Goal: Task Accomplishment & Management: Use online tool/utility

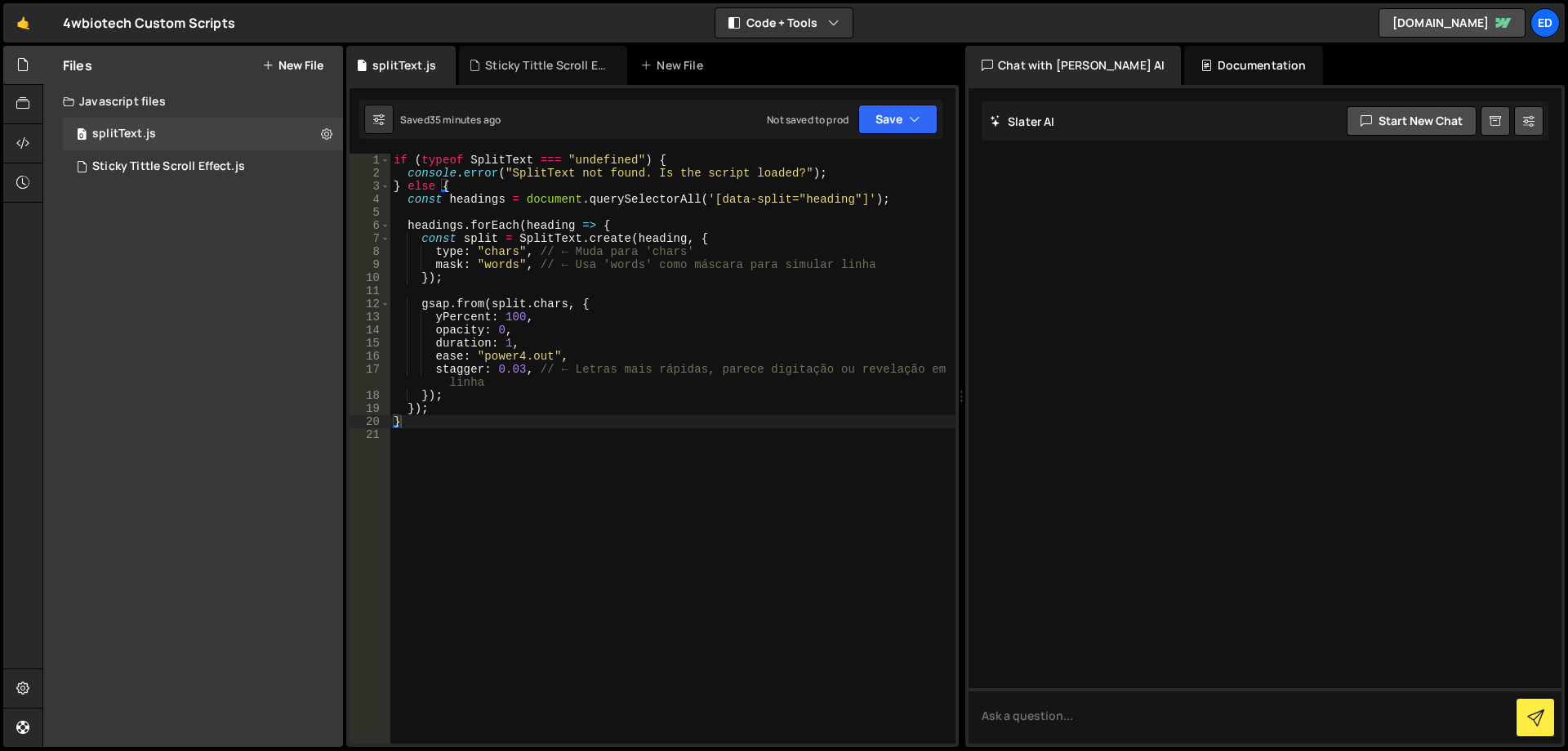
click at [297, 65] on button "New File" at bounding box center [293, 65] width 61 height 13
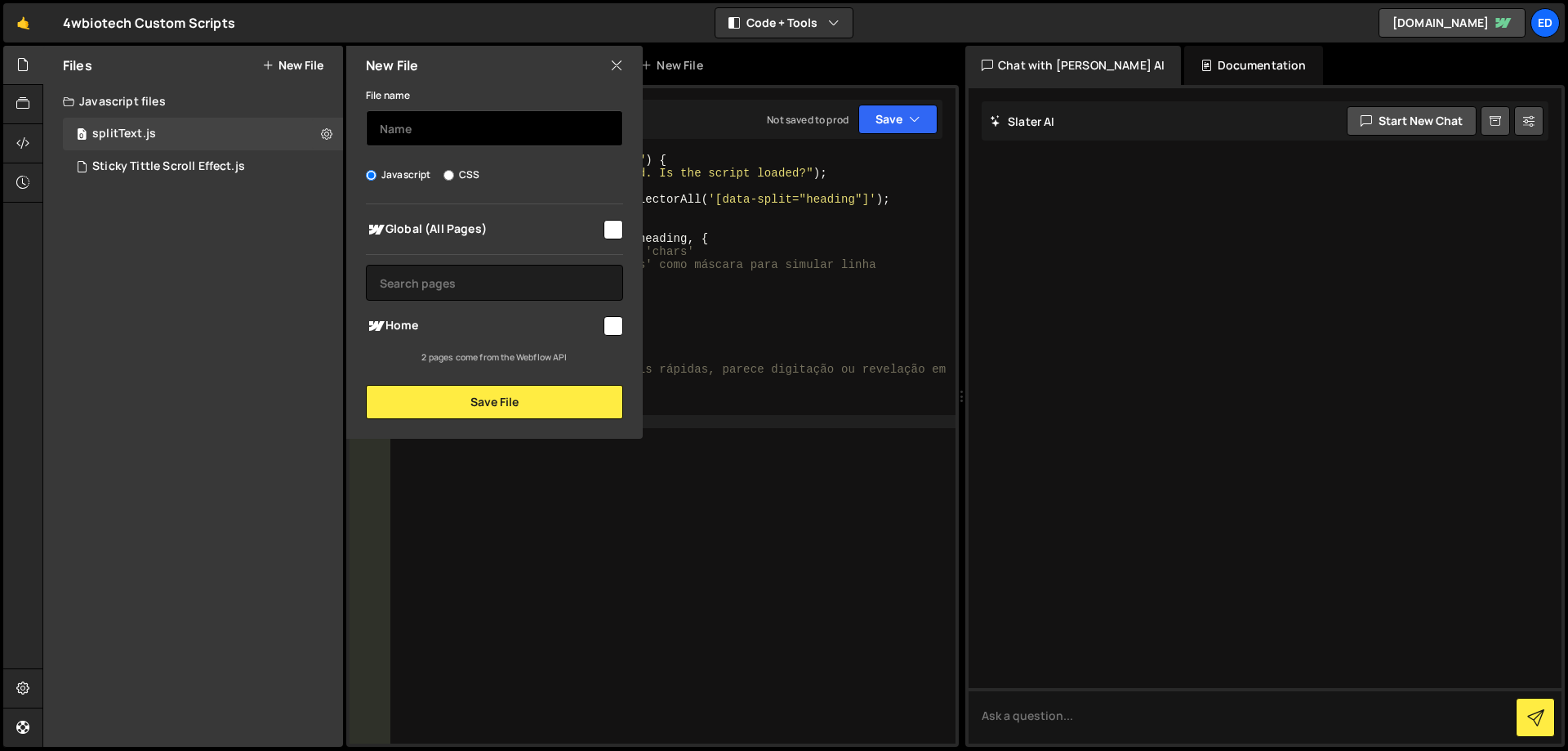
click at [424, 133] on input "text" at bounding box center [494, 128] width 257 height 36
type input "translation"
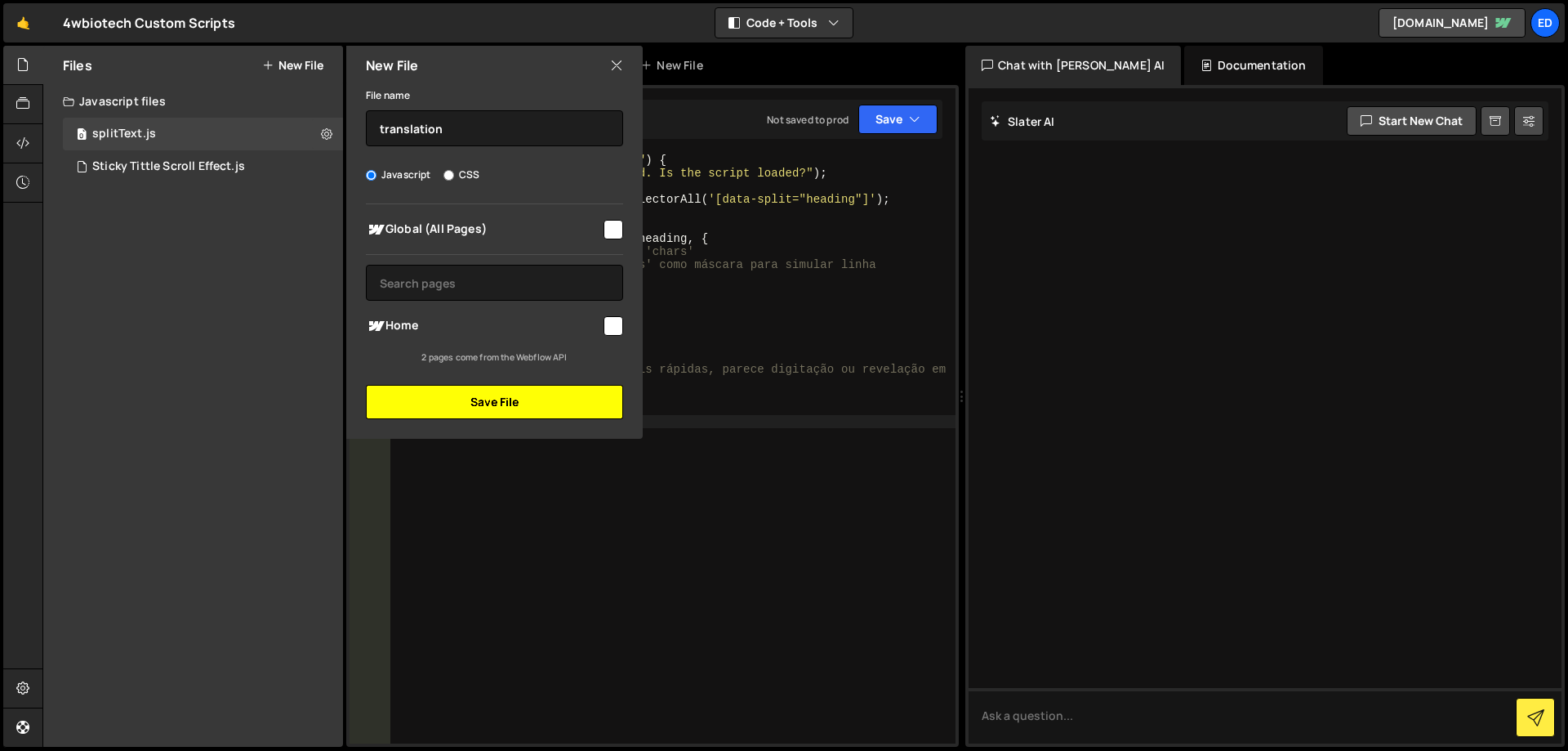
click at [474, 401] on button "Save File" at bounding box center [494, 402] width 257 height 35
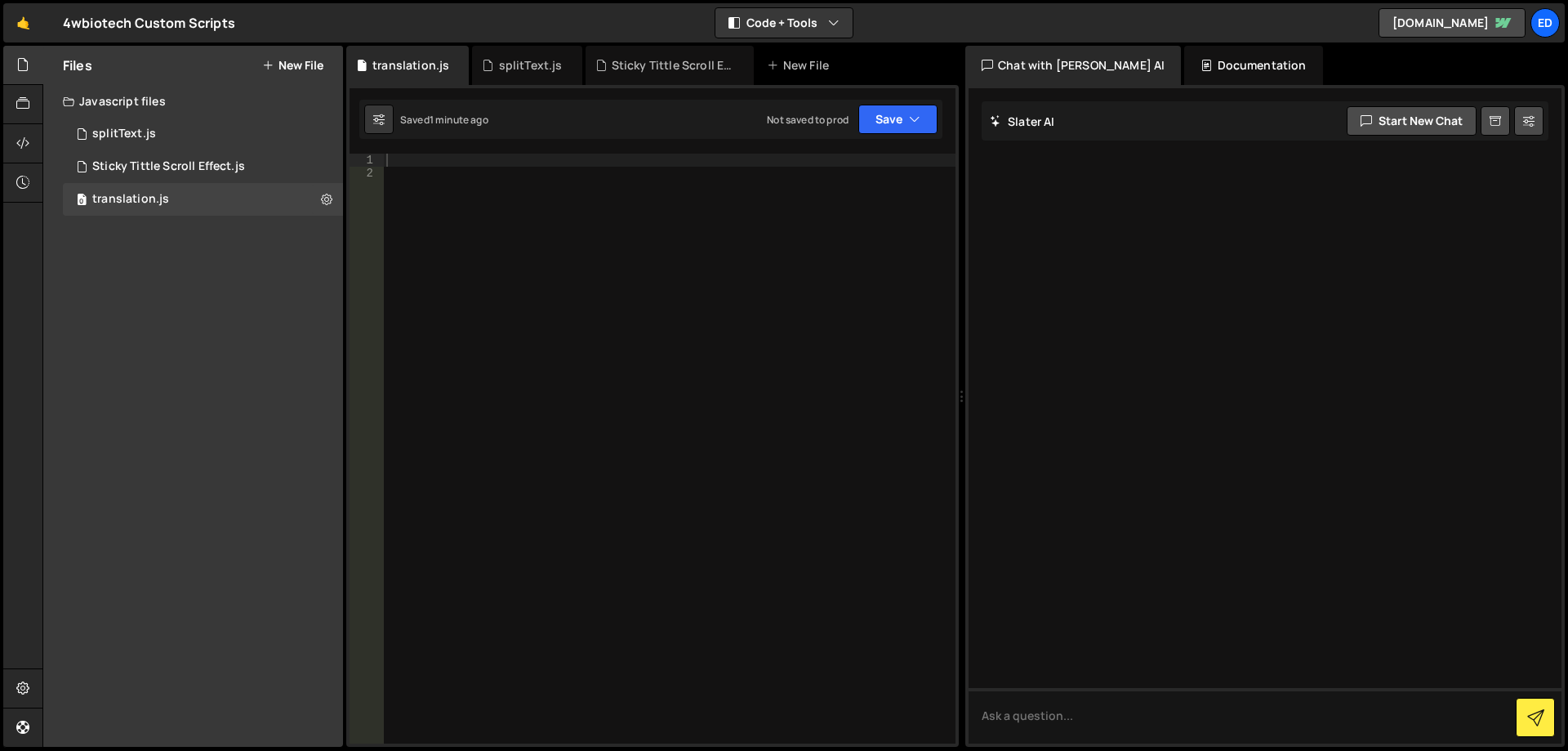
click at [543, 207] on div at bounding box center [670, 461] width 573 height 616
click at [510, 150] on div "1 2 3 4 5 6 7 8 9 10 11 12 13 14 15 16 17 18 19 20 21 22 23 24 25 26 27 28 29 3…" at bounding box center [653, 415] width 613 height 661
click at [496, 163] on div at bounding box center [670, 461] width 573 height 616
paste textarea "// Atualiza dropdown toggle também (opcional)"
type textarea "// Atualiza dropdown toggle também (opcional)"
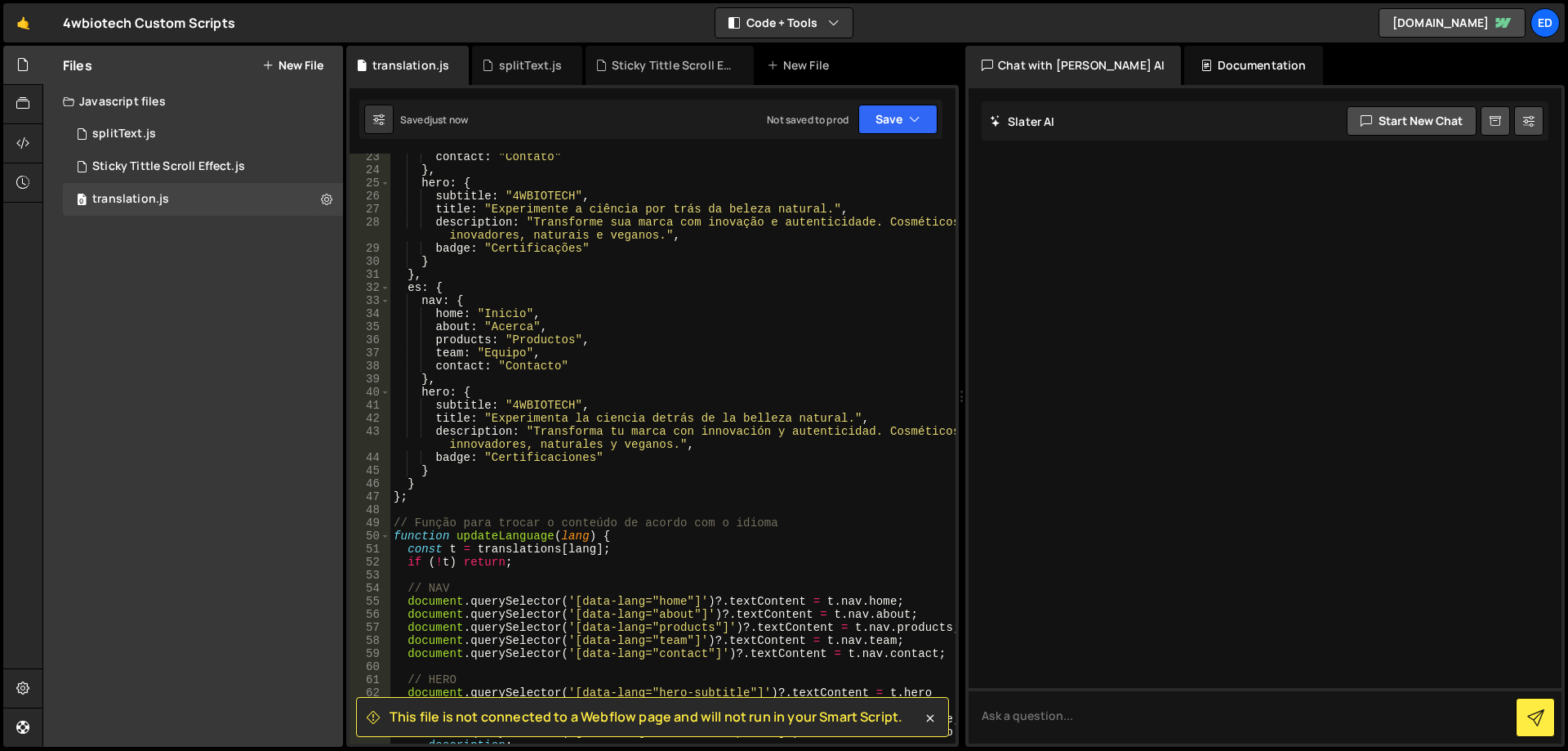
scroll to position [253, 0]
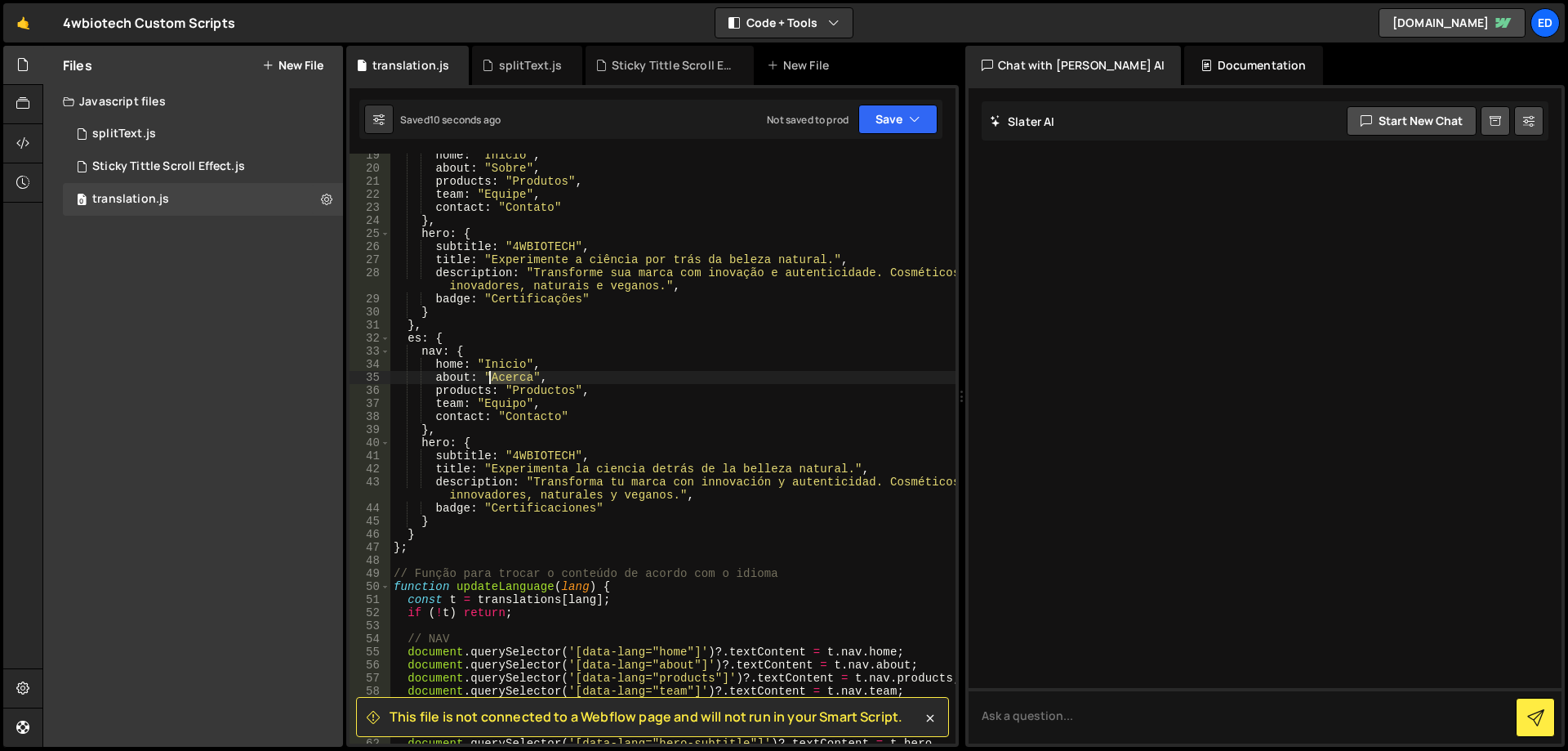
drag, startPoint x: 529, startPoint y: 381, endPoint x: 489, endPoint y: 380, distance: 40.0
click at [489, 380] on div "home : "Início" , about : "Sobre" , products : "Produtos" , team : "Equipe" , c…" at bounding box center [673, 464] width 565 height 629
click at [607, 240] on div "home : "Início" , about : "Sobre" , products : "Produtos" , team : "Equipe" , c…" at bounding box center [673, 464] width 565 height 629
type textarea "hero: {"
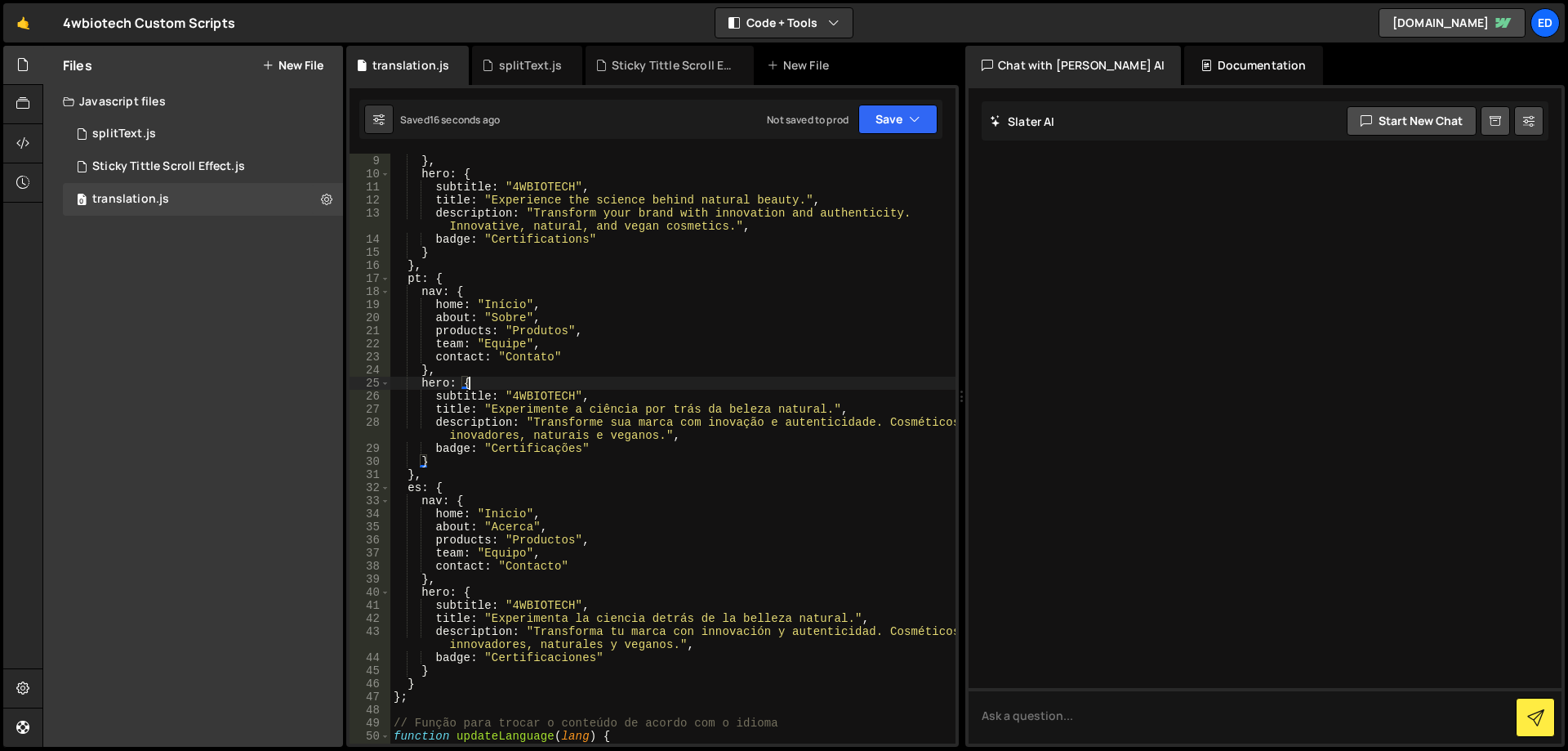
scroll to position [0, 0]
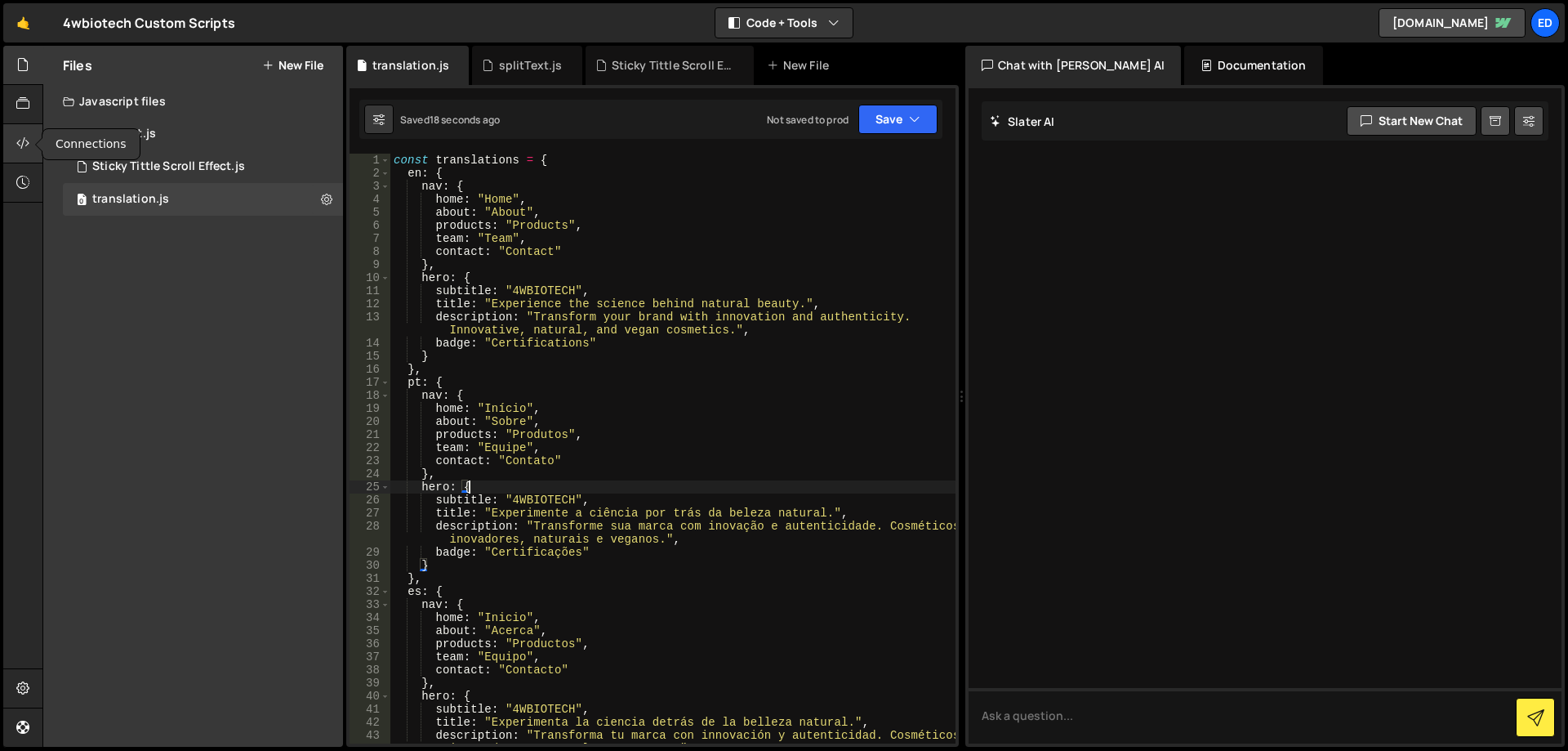
click at [27, 145] on icon at bounding box center [23, 143] width 13 height 18
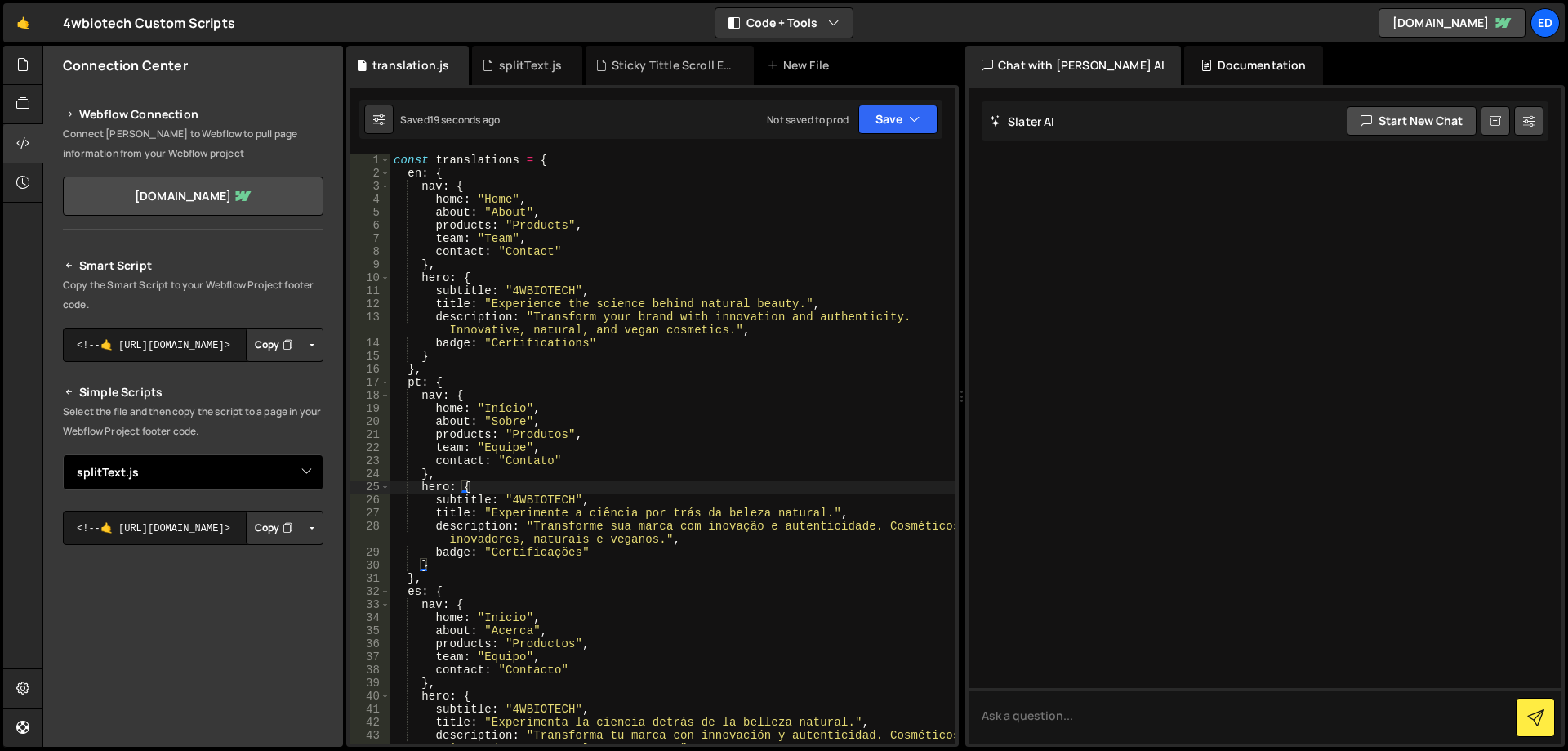
click at [63, 454] on select "Select File Sticky Tittle Scroll Effect.js splitText.js translation.js" at bounding box center [193, 471] width 261 height 36
select select "45684"
click option "translation.js" at bounding box center [0, 0] width 0 height 0
click at [308, 524] on button "Button group with nested dropdown" at bounding box center [312, 528] width 23 height 35
click at [284, 563] on link "Copy Staging js" at bounding box center [254, 558] width 135 height 23
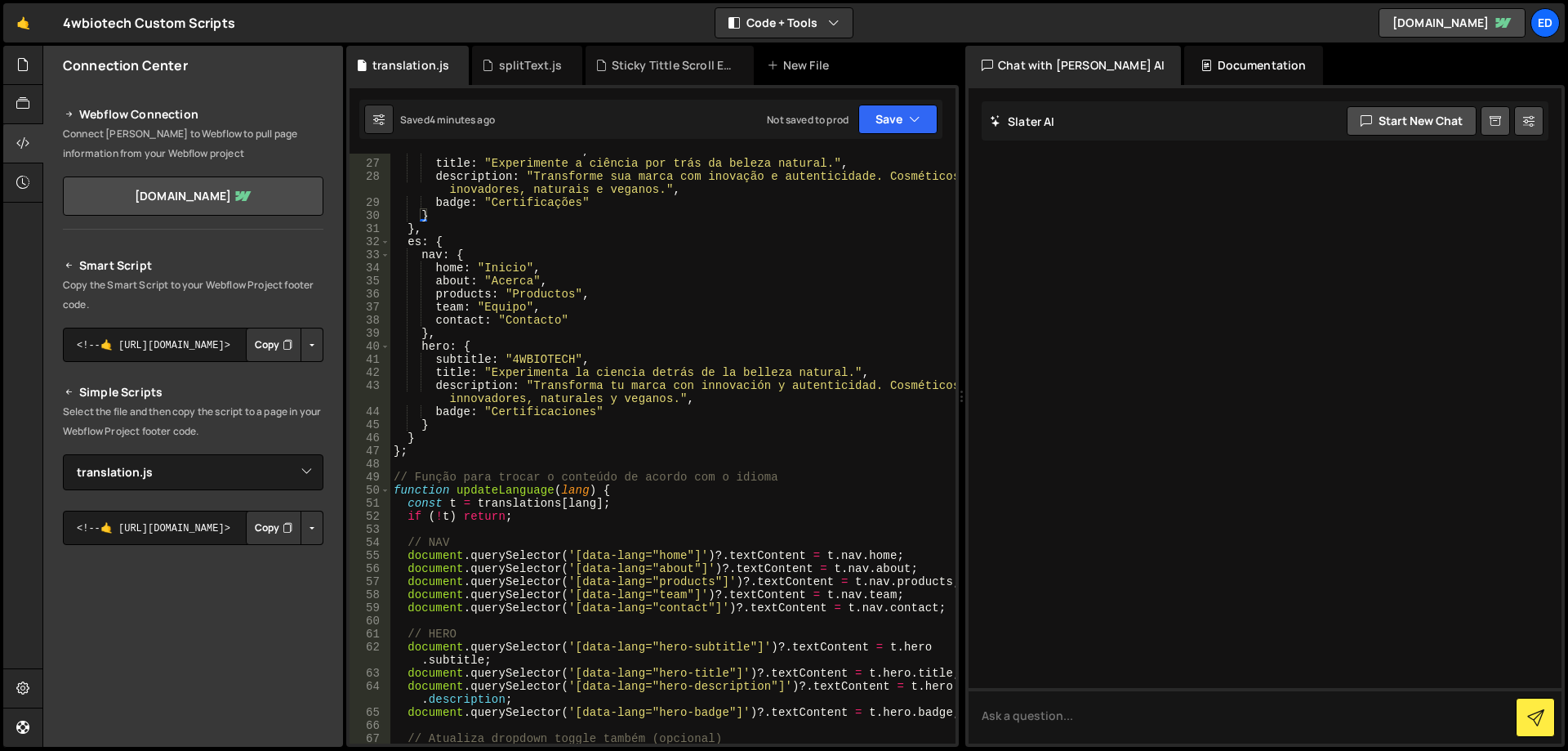
scroll to position [652, 0]
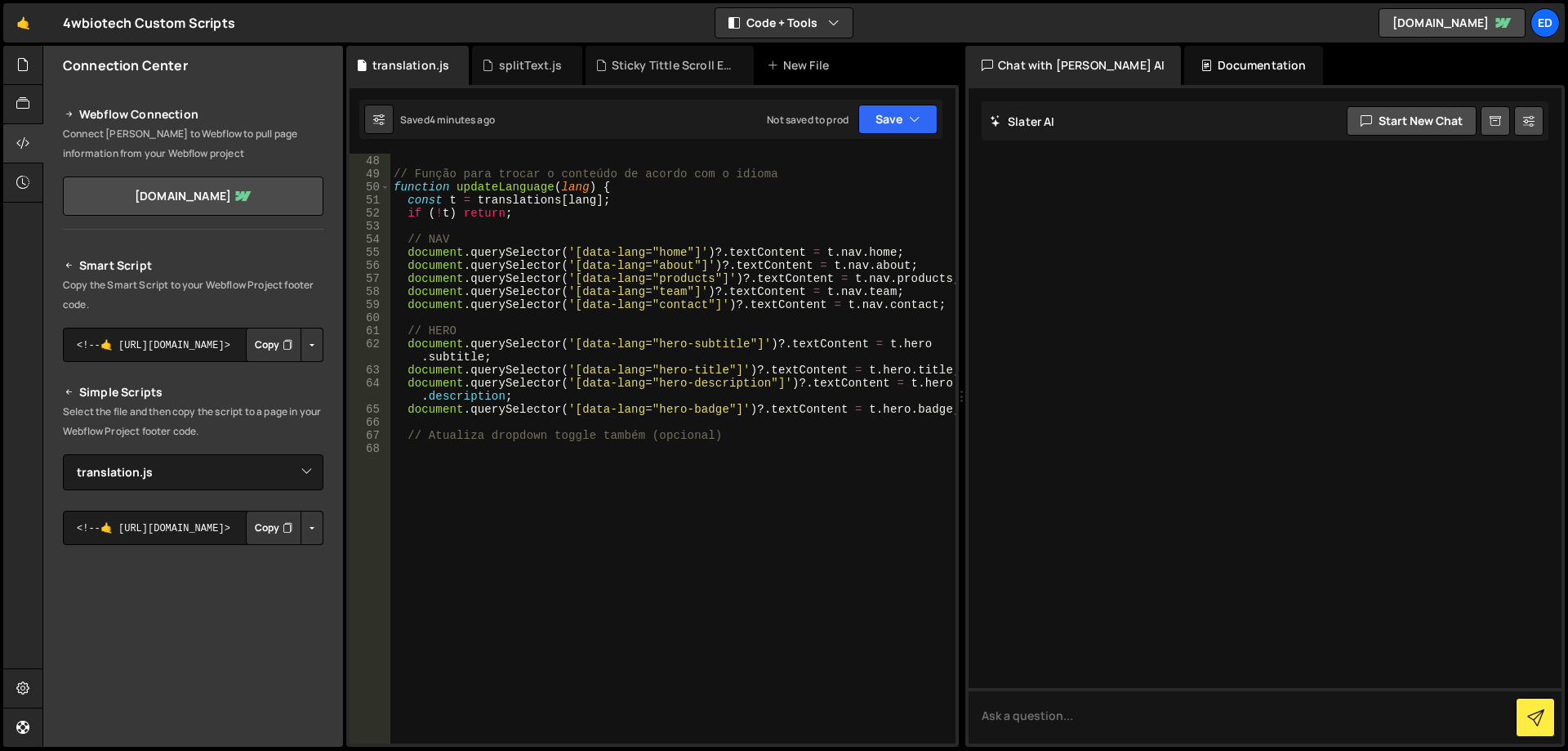
click at [542, 489] on div "} ; // Função para trocar o conteúdo de acordo com o idioma function updateLang…" at bounding box center [673, 448] width 565 height 616
paste textarea "});"
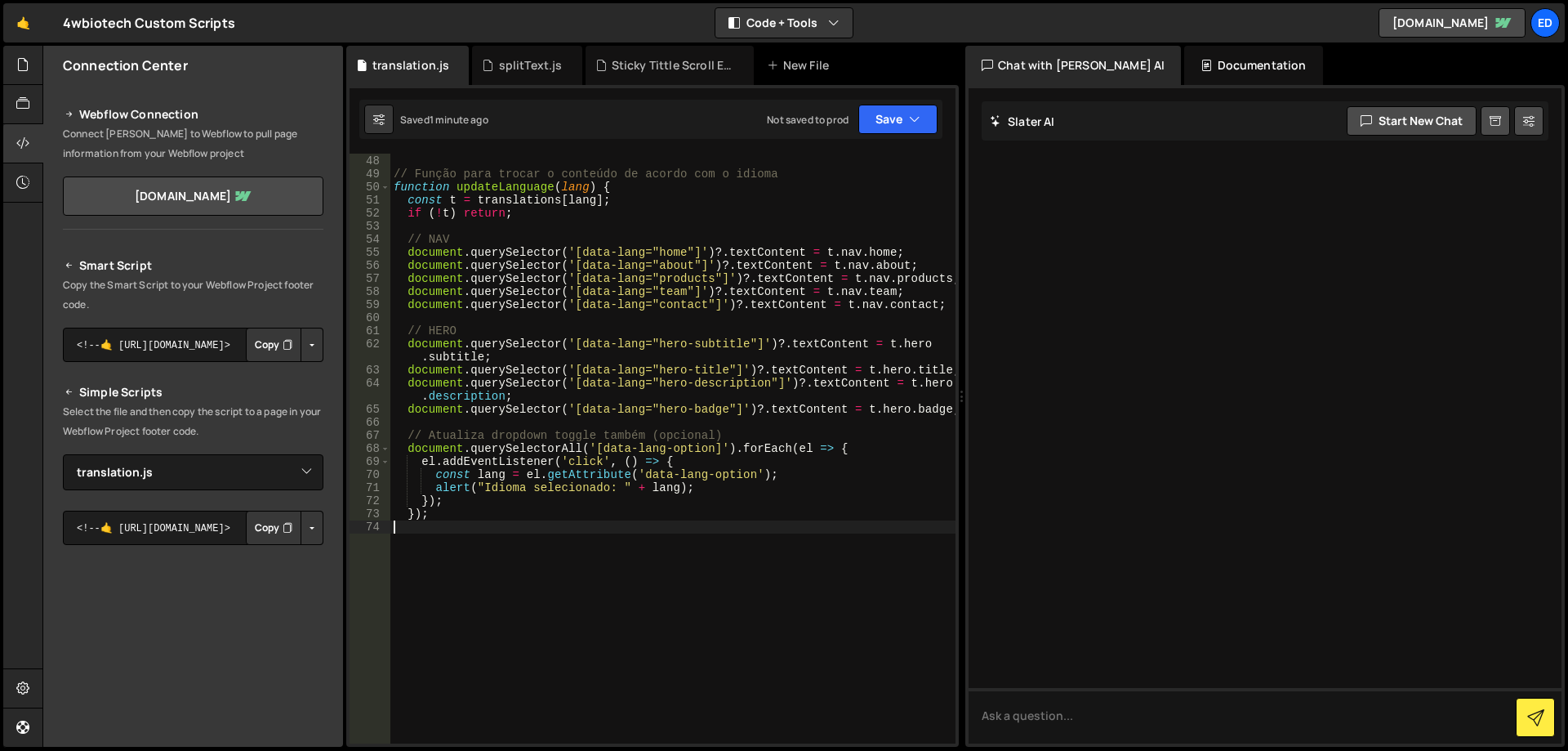
scroll to position [0, 0]
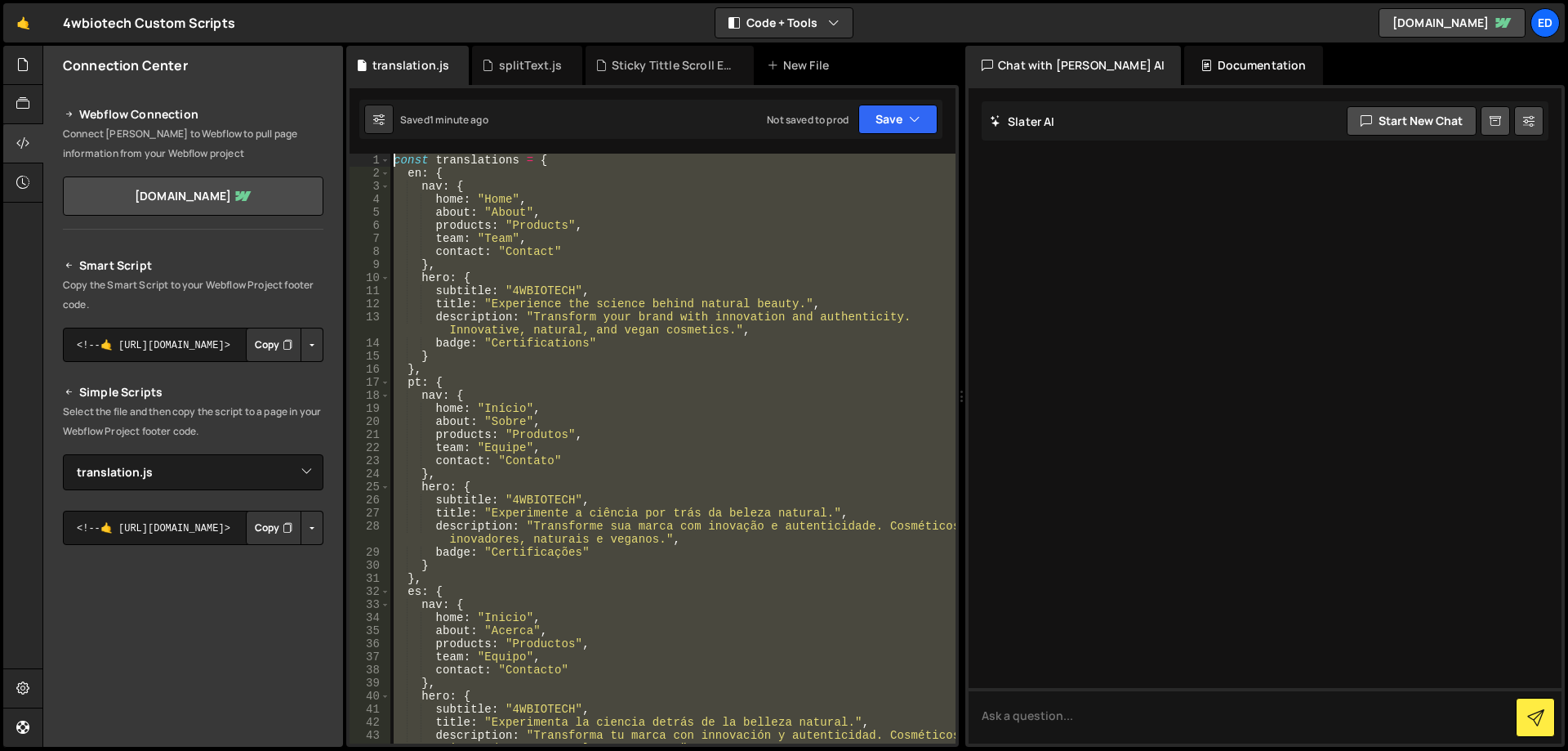
drag, startPoint x: 484, startPoint y: 605, endPoint x: 88, endPoint y: -71, distance: 783.4
click at [391, 154] on div "const translations = { en : { nav : { home : "Home" , about : "About" , product…" at bounding box center [673, 448] width 565 height 590
paste textarea "applyTranslations(savedLang);"
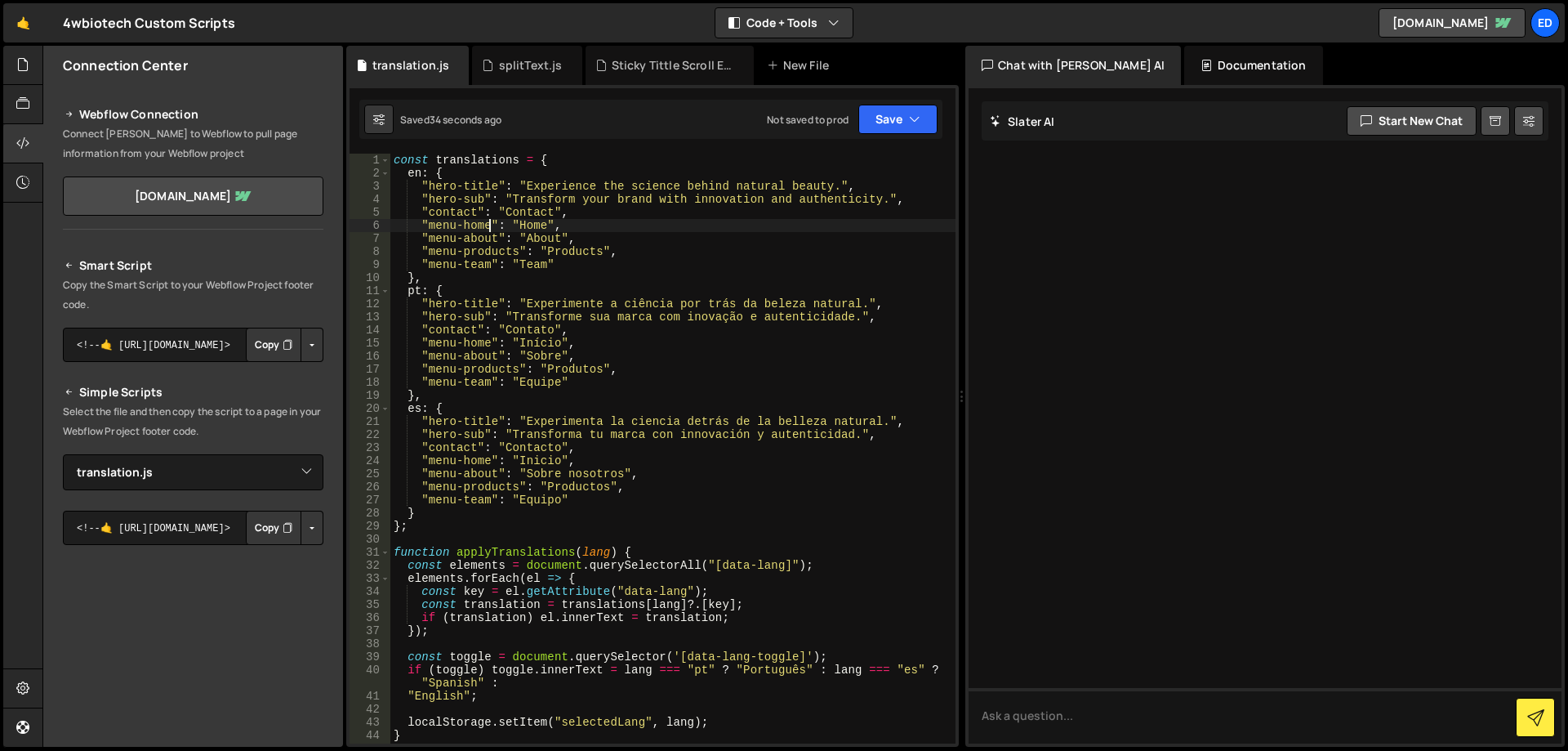
click at [488, 221] on div "const translations = { en : { "hero-title" : "Experience the science behind nat…" at bounding box center [673, 461] width 565 height 616
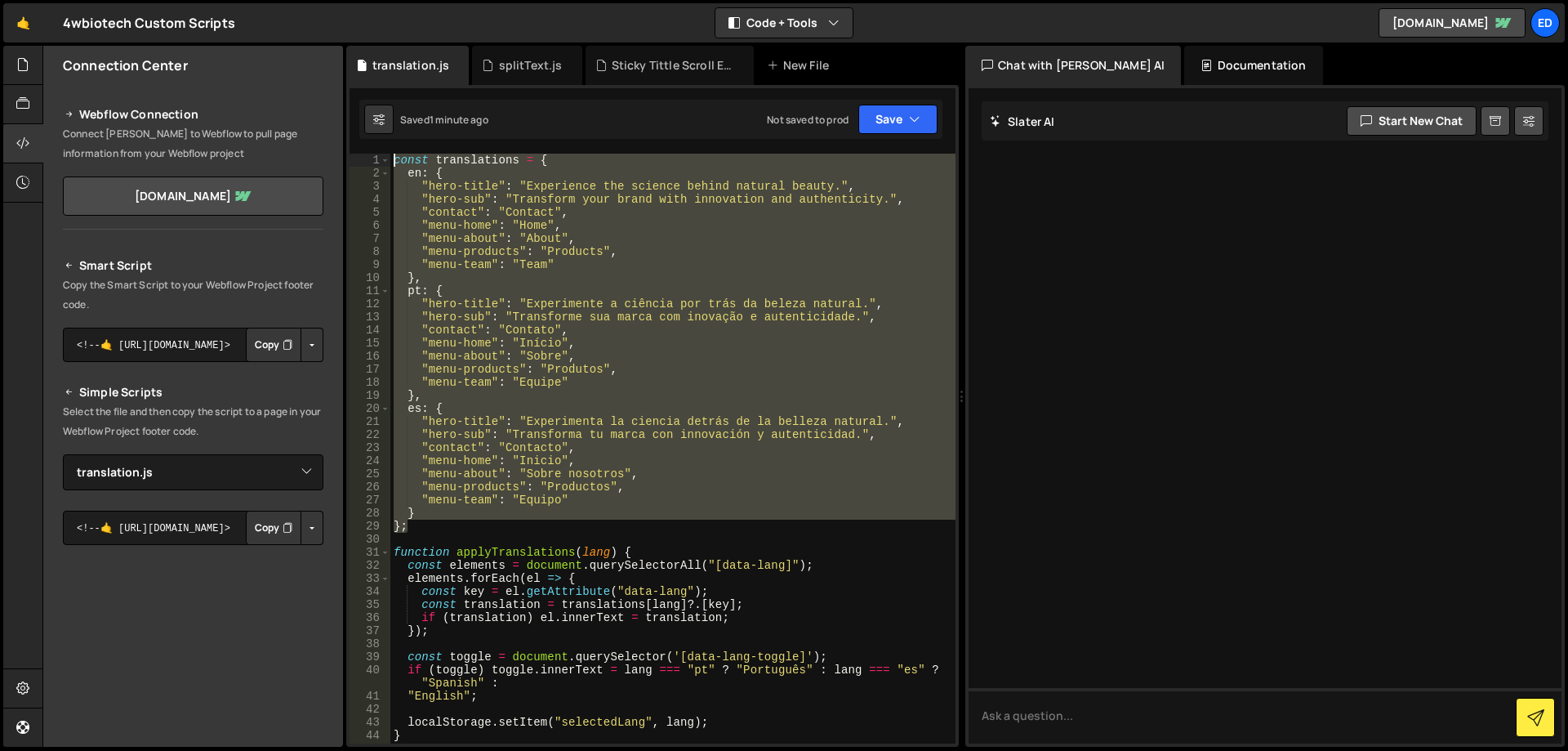
drag, startPoint x: 437, startPoint y: 529, endPoint x: 355, endPoint y: 158, distance: 380.0
click at [391, 158] on div "const translations = { en : { "hero-title" : "Experience the science behind nat…" at bounding box center [673, 448] width 565 height 590
paste textarea "};"
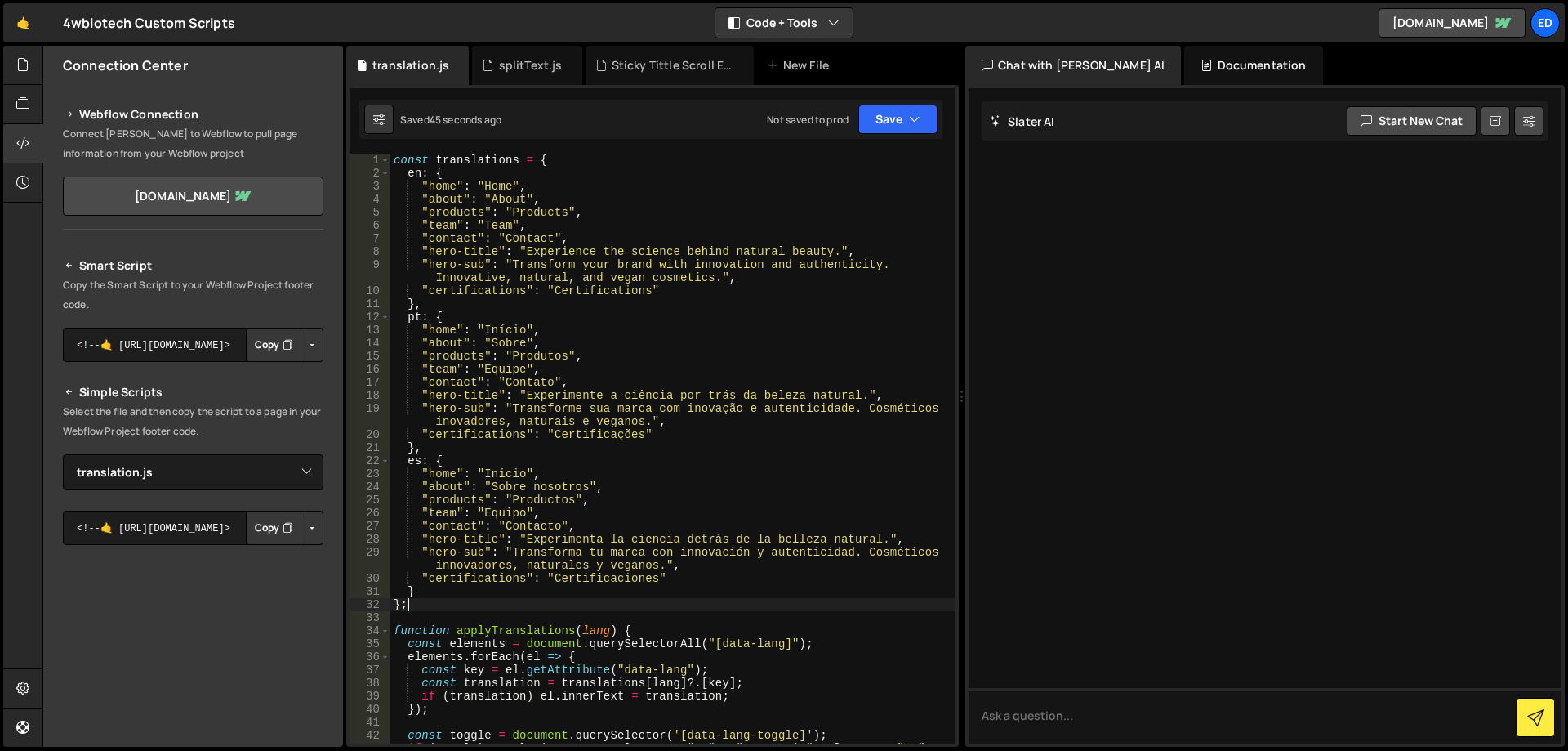
click at [682, 248] on div "const translations = { en : { "home" : "Home" , "about" : "About" , "products" …" at bounding box center [673, 468] width 565 height 629
click at [725, 249] on div "const translations = { en : { "home" : "Home" , "about" : "About" , "products" …" at bounding box center [673, 468] width 565 height 629
click at [729, 250] on div "const translations = { en : { "home" : "Home" , "about" : "About" , "products" …" at bounding box center [673, 468] width 565 height 629
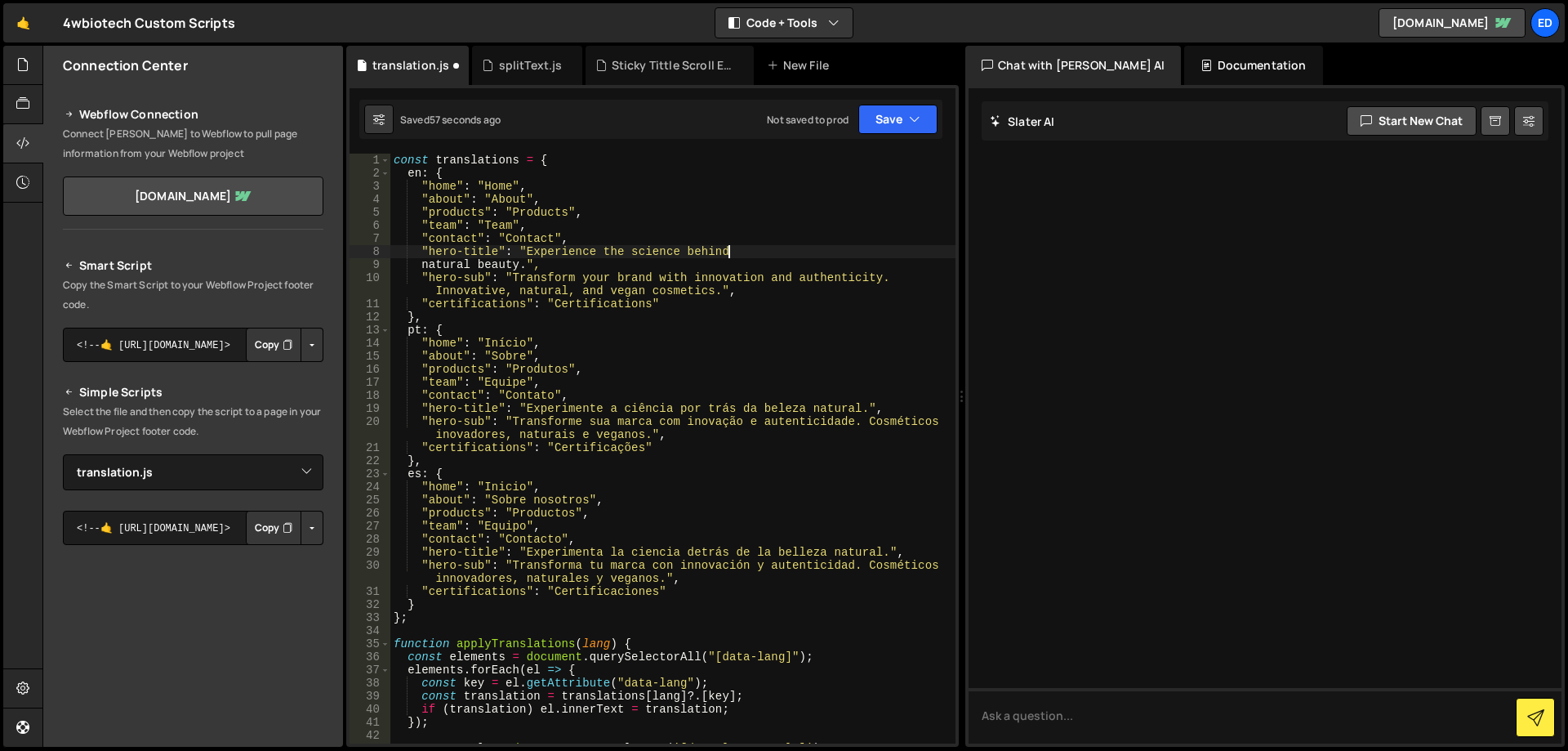
click at [746, 252] on div "const translations = { en : { "home" : "Home" , "about" : "About" , "products" …" at bounding box center [673, 468] width 565 height 629
click at [728, 252] on div "const translations = { en : { "home" : "Home" , "about" : "About" , "products" …" at bounding box center [673, 468] width 565 height 629
click at [721, 249] on div "const translations = { en : { "home" : "Home" , "about" : "About" , "products" …" at bounding box center [673, 468] width 565 height 629
click at [421, 268] on div "const translations = { en : { "home" : "Home" , "about" : "About" , "products" …" at bounding box center [673, 468] width 565 height 629
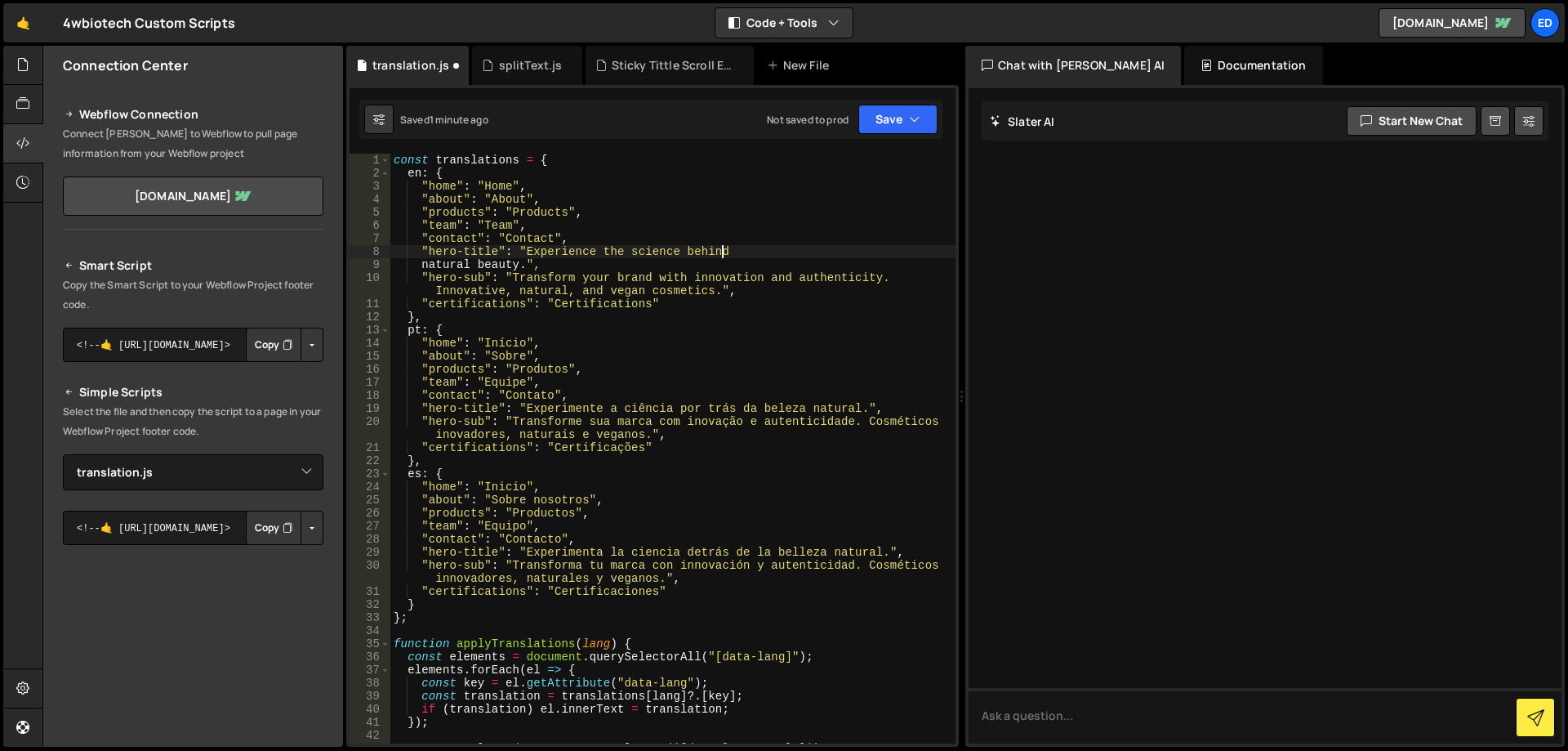
click at [422, 269] on div "const translations = { en : { "home" : "Home" , "about" : "About" , "products" …" at bounding box center [673, 468] width 565 height 629
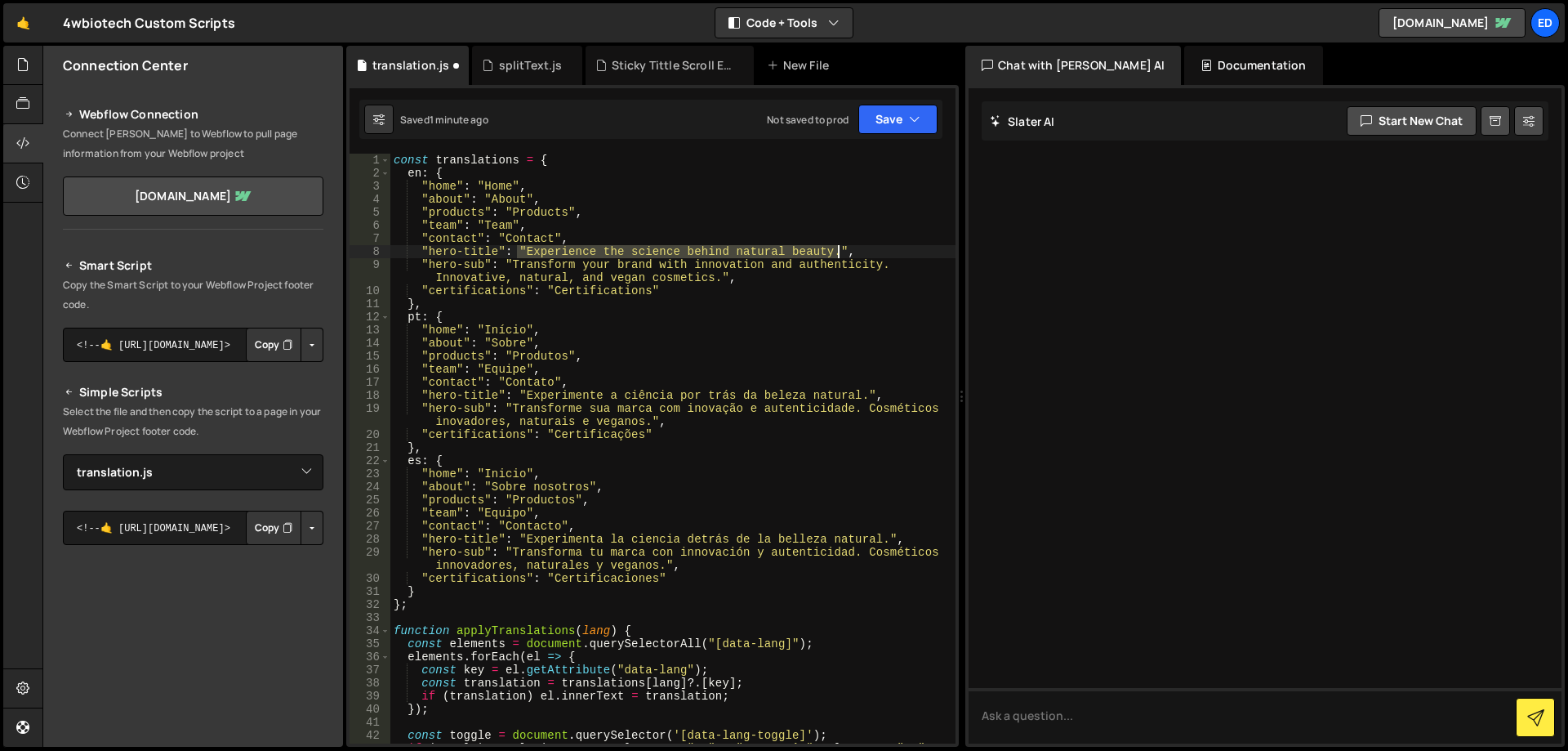
drag, startPoint x: 520, startPoint y: 248, endPoint x: 841, endPoint y: 245, distance: 321.0
click at [841, 245] on div "const translations = { en : { "home" : "Home" , "about" : "About" , "products" …" at bounding box center [673, 468] width 565 height 629
drag, startPoint x: 852, startPoint y: 245, endPoint x: 424, endPoint y: 250, distance: 428.0
click at [424, 250] on div "const translations = { en : { "home" : "Home" , "about" : "About" , "products" …" at bounding box center [673, 468] width 565 height 629
click at [728, 251] on div "const translations = { en : { "home" : "Home" , "about" : "About" , "products" …" at bounding box center [673, 448] width 565 height 590
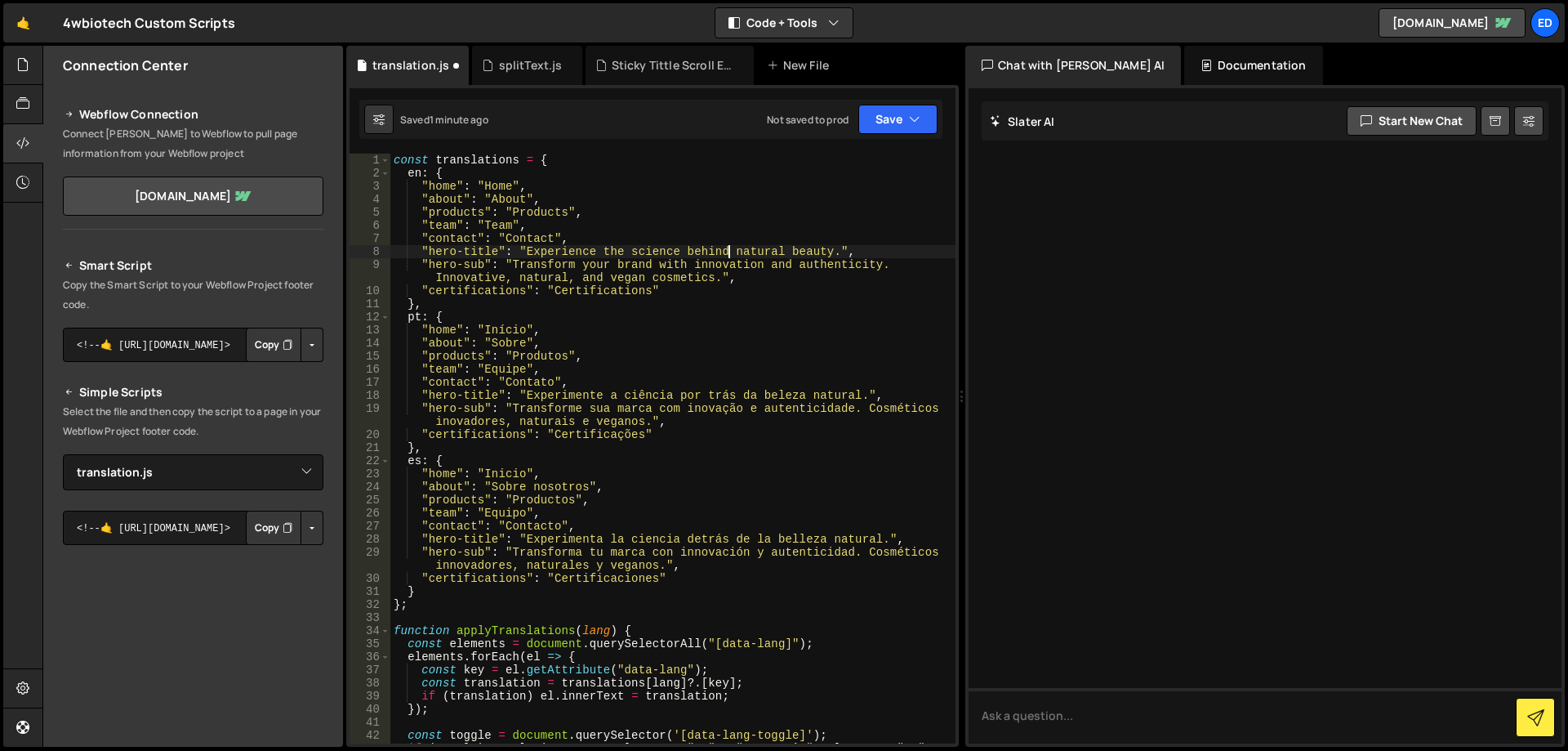
paste textarea "<br>"
click at [728, 245] on div "const translations = { en : { "home" : "Home" , "about" : "About" , "products" …" at bounding box center [673, 468] width 565 height 629
drag, startPoint x: 746, startPoint y: 248, endPoint x: 723, endPoint y: 249, distance: 23.0
click at [723, 249] on div "const translations = { en : { "home" : "Home" , "about" : "About" , "products" …" at bounding box center [673, 468] width 565 height 629
drag, startPoint x: 829, startPoint y: 252, endPoint x: 789, endPoint y: 253, distance: 40.0
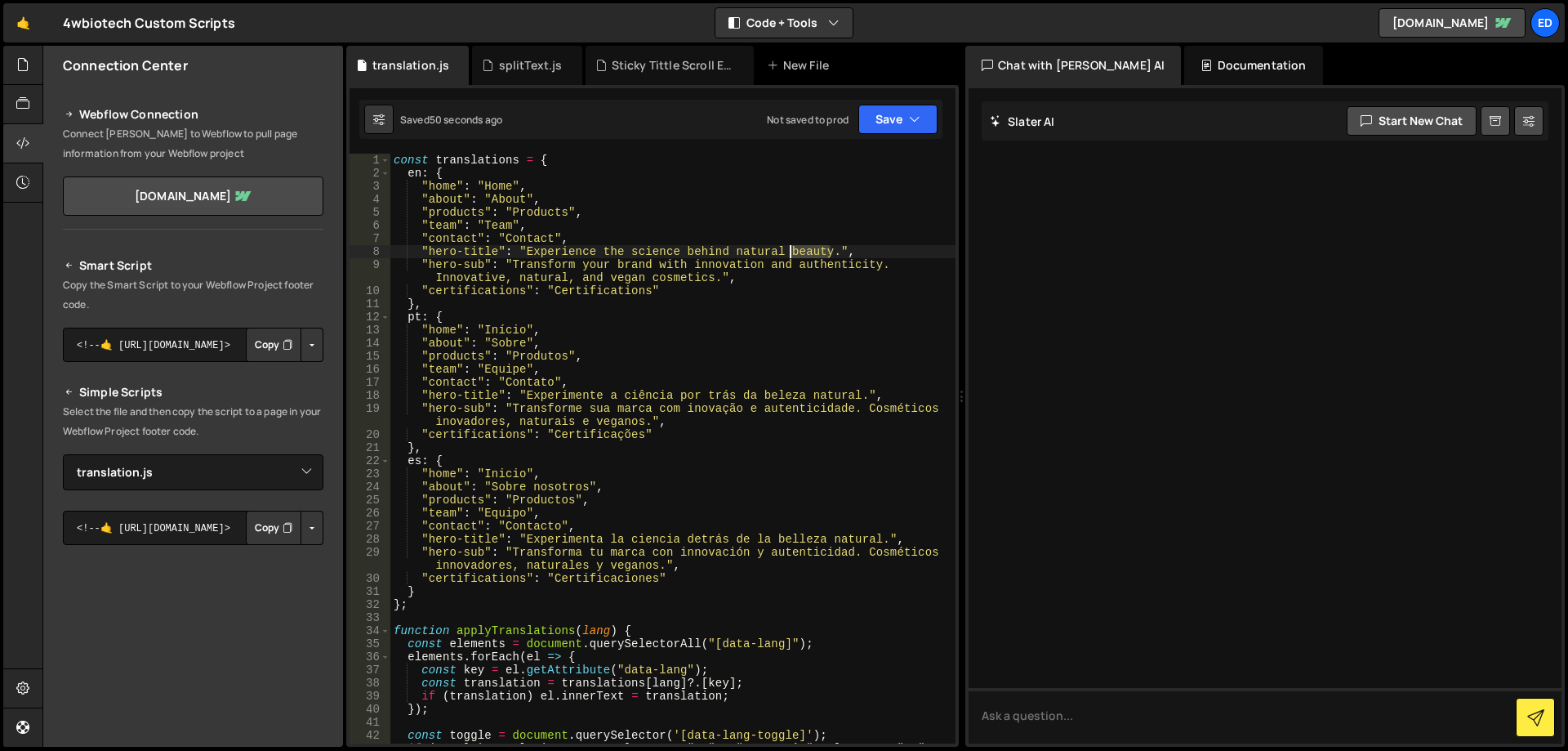
click at [789, 253] on div "const translations = { en : { "home" : "Home" , "about" : "About" , "products" …" at bounding box center [673, 468] width 565 height 629
click at [835, 252] on div "const translations = { en : { "home" : "Home" , "about" : "About" , "products" …" at bounding box center [673, 468] width 565 height 629
drag, startPoint x: 729, startPoint y: 251, endPoint x: 828, endPoint y: 252, distance: 99.0
click at [828, 252] on div "const translations = { en : { "home" : "Home" , "about" : "About" , "products" …" at bounding box center [673, 468] width 565 height 629
drag, startPoint x: 757, startPoint y: 394, endPoint x: 858, endPoint y: 396, distance: 101.0
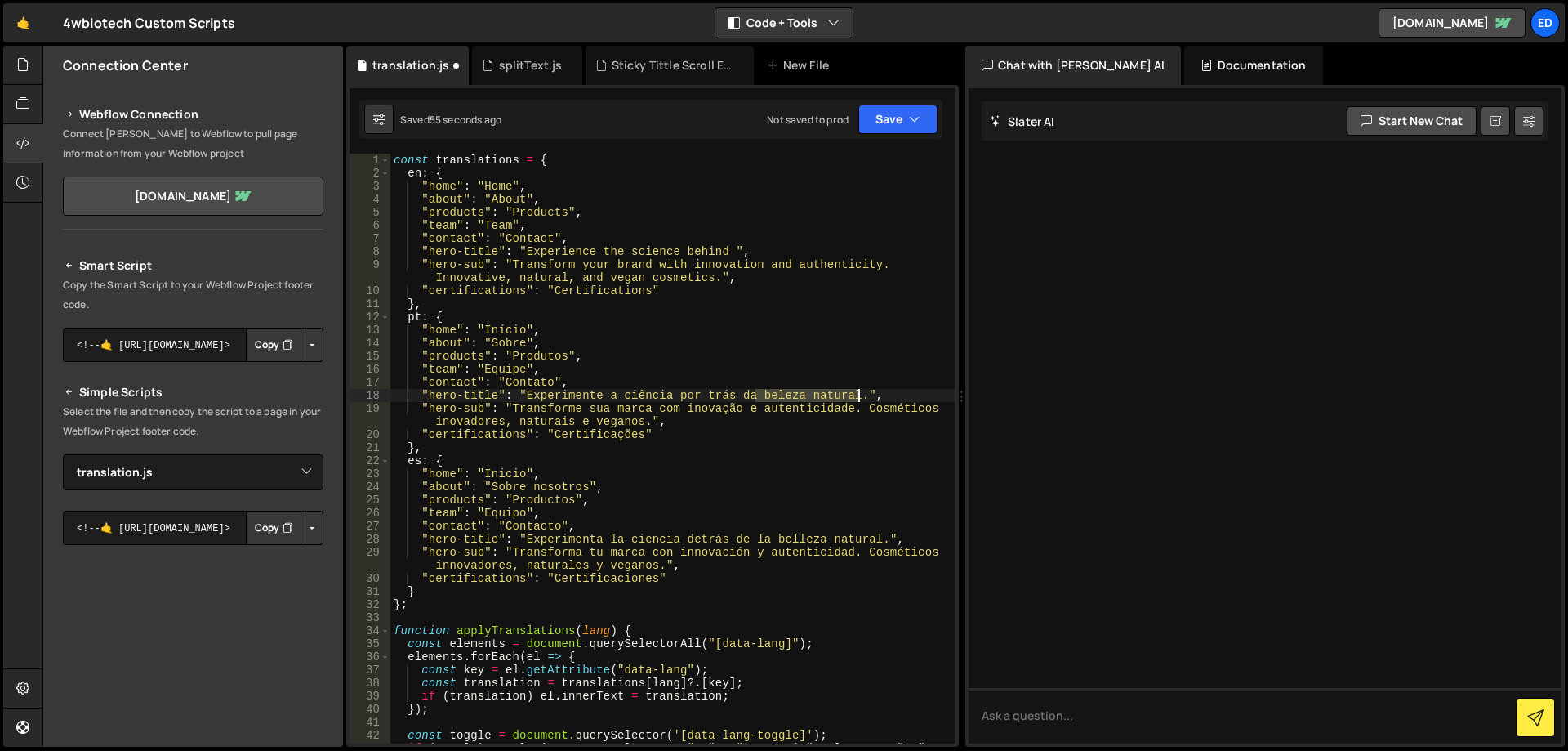
click at [858, 396] on div "const translations = { en : { "home" : "Home" , "about" : "About" , "products" …" at bounding box center [673, 468] width 565 height 629
drag, startPoint x: 769, startPoint y: 542, endPoint x: 876, endPoint y: 541, distance: 107.0
click at [876, 541] on div "const translations = { en : { "home" : "Home" , "about" : "About" , "products" …" at bounding box center [673, 468] width 565 height 629
click at [492, 533] on div "const translations = { en : { "home" : "Home" , "about" : "About" , "products" …" at bounding box center [673, 468] width 565 height 629
click at [493, 542] on div "const translations = { en : { "home" : "Home" , "about" : "About" , "products" …" at bounding box center [673, 468] width 565 height 629
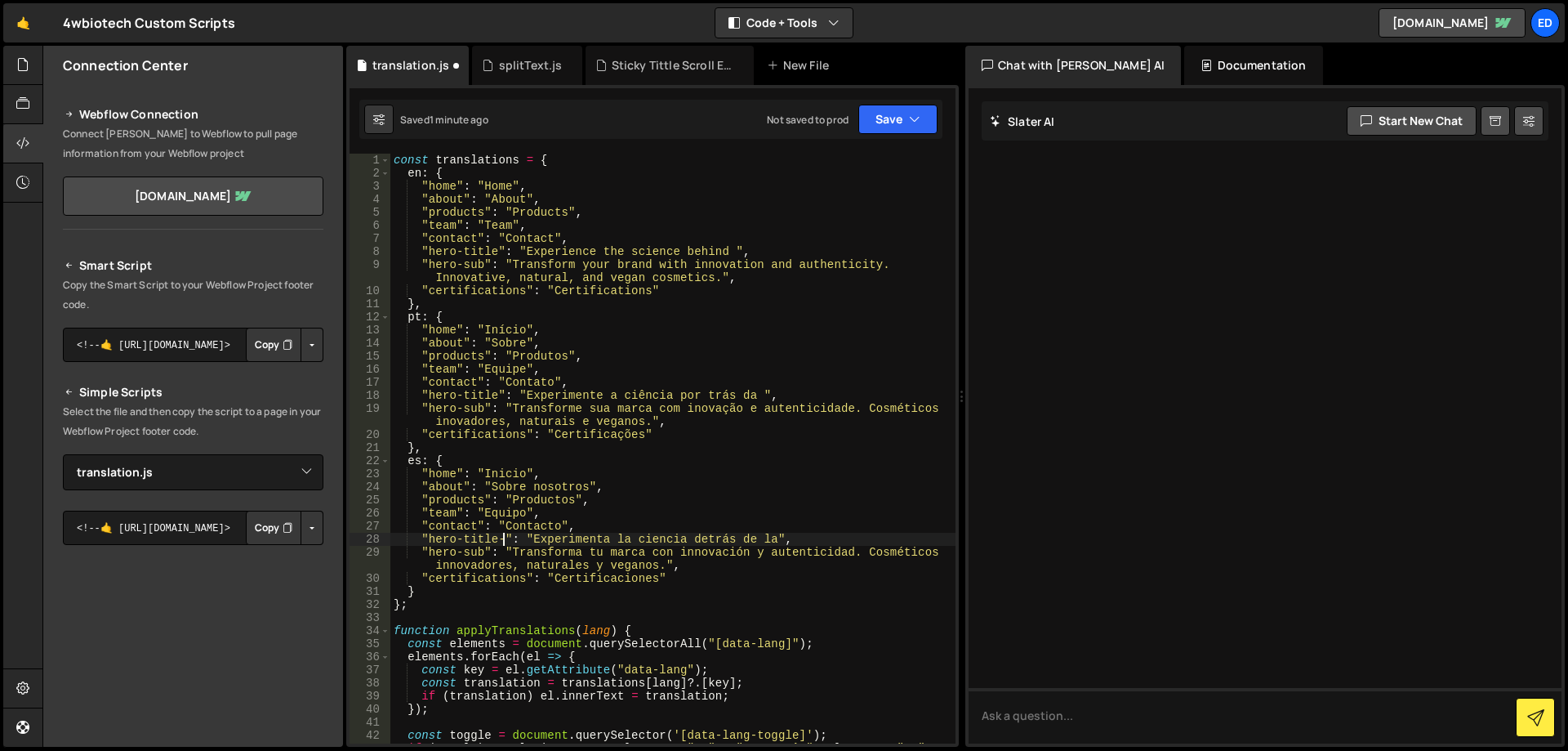
scroll to position [0, 7]
click at [802, 540] on div "const translations = { en : { "home" : "Home" , "about" : "About" , "products" …" at bounding box center [673, 468] width 565 height 629
click at [424, 251] on div "const translations = { en : { "home" : "Home" , "about" : "About" , "products" …" at bounding box center [673, 468] width 565 height 629
click at [421, 250] on div "const translations = { en : { "home" : "Home" , "about" : "About" , "products" …" at bounding box center [673, 448] width 565 height 590
drag, startPoint x: 422, startPoint y: 250, endPoint x: 499, endPoint y: 252, distance: 77.0
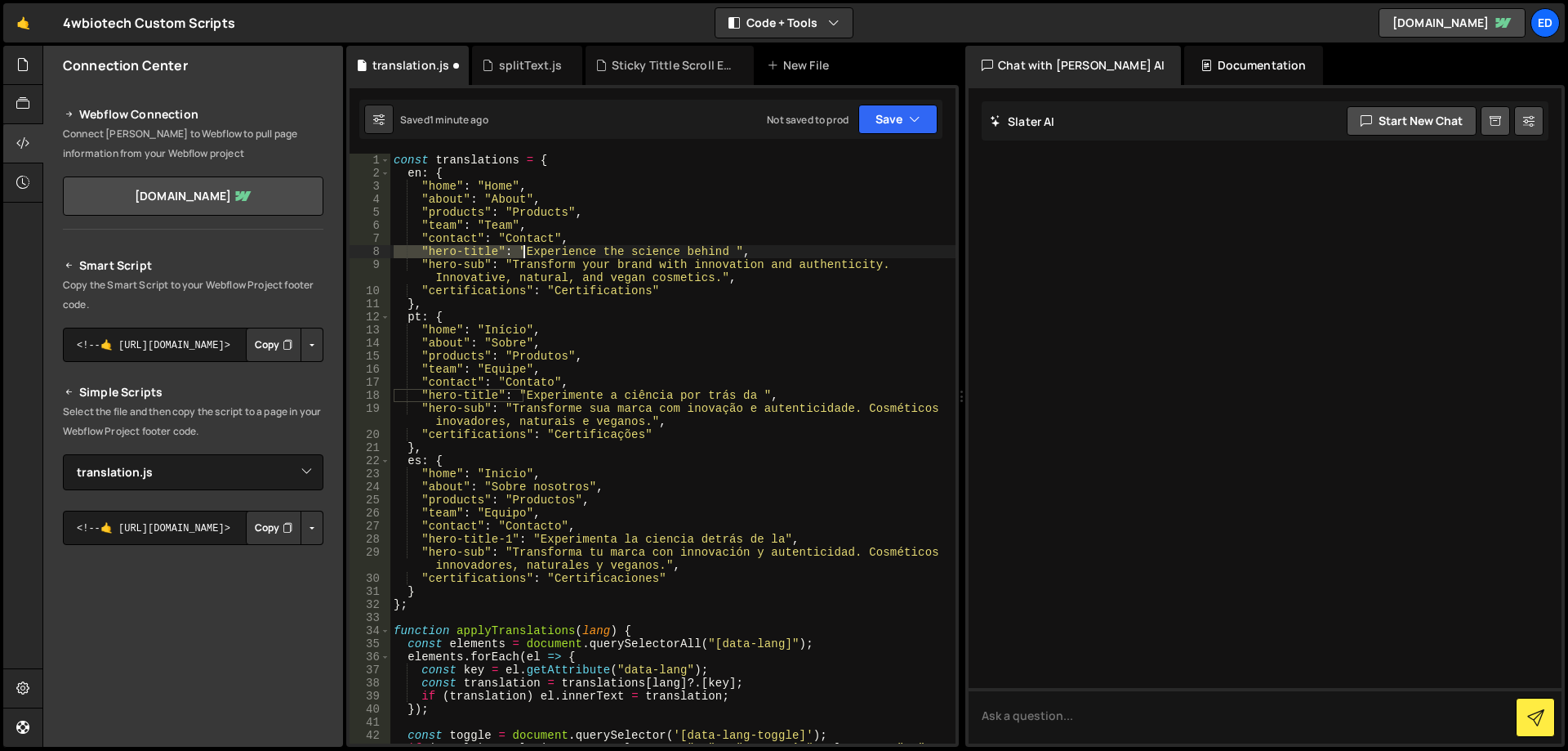
click at [499, 252] on div "const translations = { en : { "home" : "Home" , "about" : "About" , "products" …" at bounding box center [673, 468] width 565 height 629
click at [499, 252] on div "const translations = { en : { "home" : "Home" , "about" : "About" , "products" …" at bounding box center [673, 448] width 565 height 590
drag, startPoint x: 500, startPoint y: 252, endPoint x: 423, endPoint y: 255, distance: 77.1
click at [423, 255] on div "const translations = { en : { "home" : "Home" , "about" : "About" , "products" …" at bounding box center [673, 468] width 565 height 629
paste textarea "-line-1"
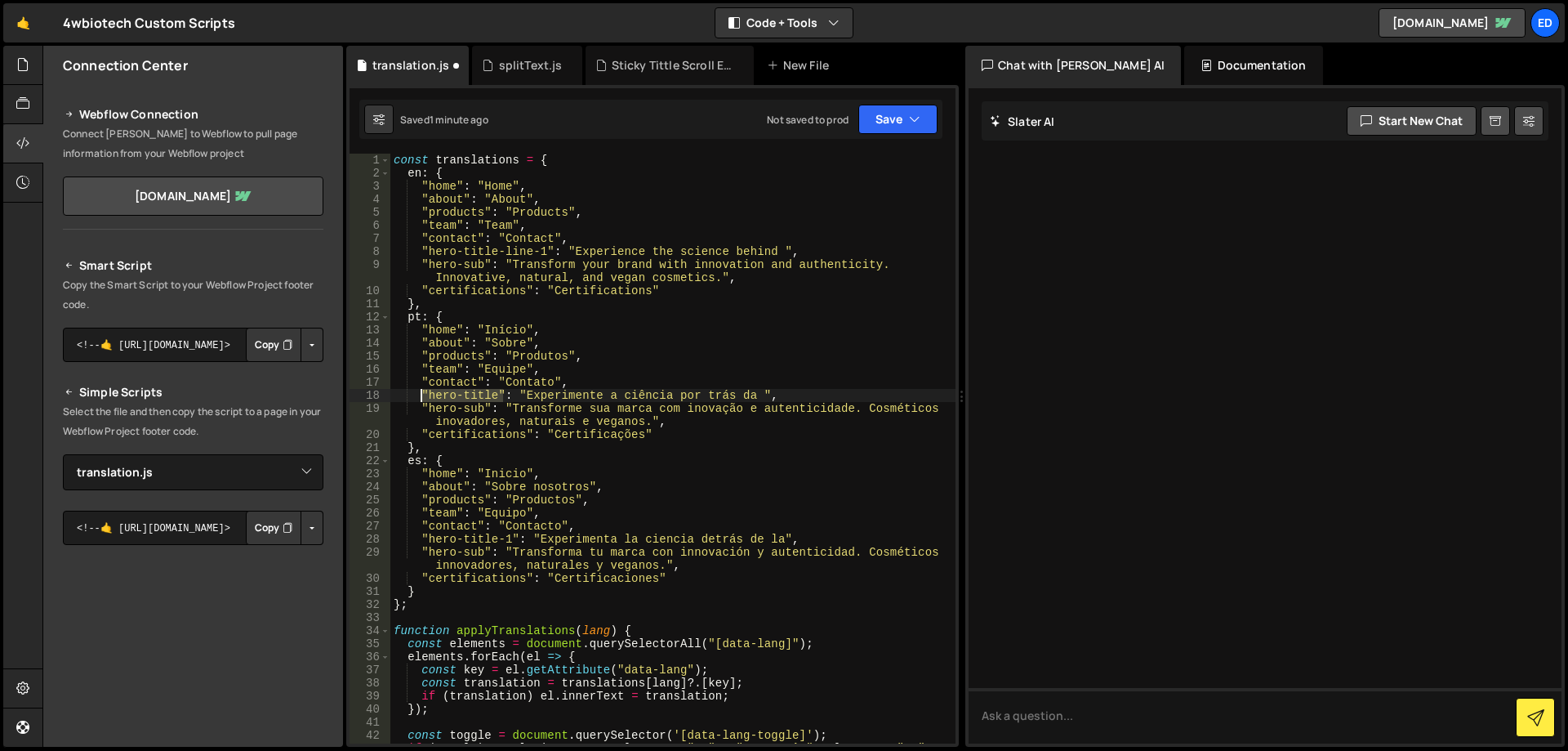
drag, startPoint x: 500, startPoint y: 395, endPoint x: 420, endPoint y: 399, distance: 80.1
click at [420, 399] on div "const translations = { en : { "home" : "Home" , "about" : "About" , "products" …" at bounding box center [673, 468] width 565 height 629
paste textarea "-line-1"
click at [775, 250] on div "const translations = { en : { "home" : "Home" , "about" : "About" , "products" …" at bounding box center [673, 468] width 565 height 629
type textarea ""hero-title-line-1": "Experience the science behind","
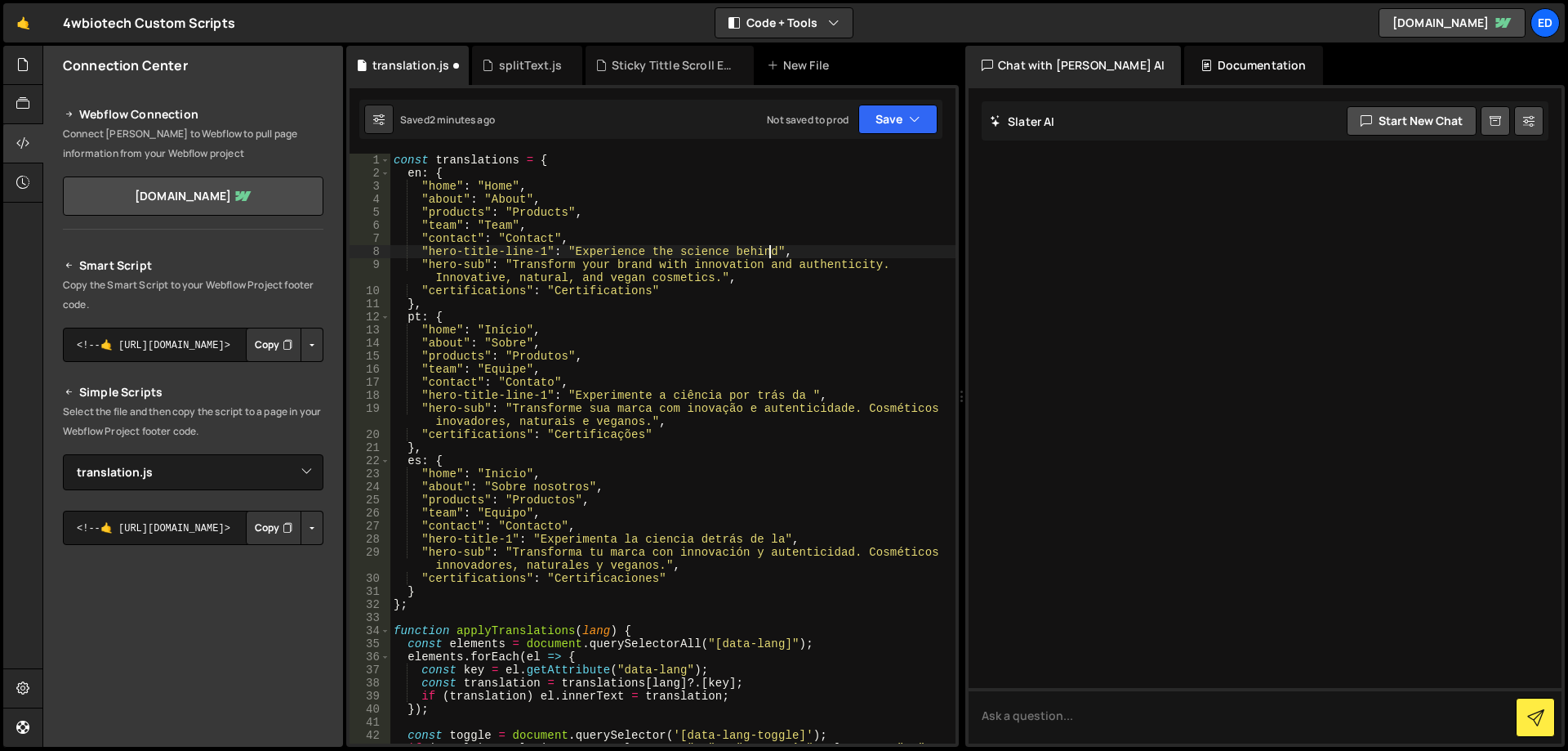
click at [842, 253] on div "const translations = { en : { "home" : "Home" , "about" : "About" , "products" …" at bounding box center [673, 468] width 565 height 629
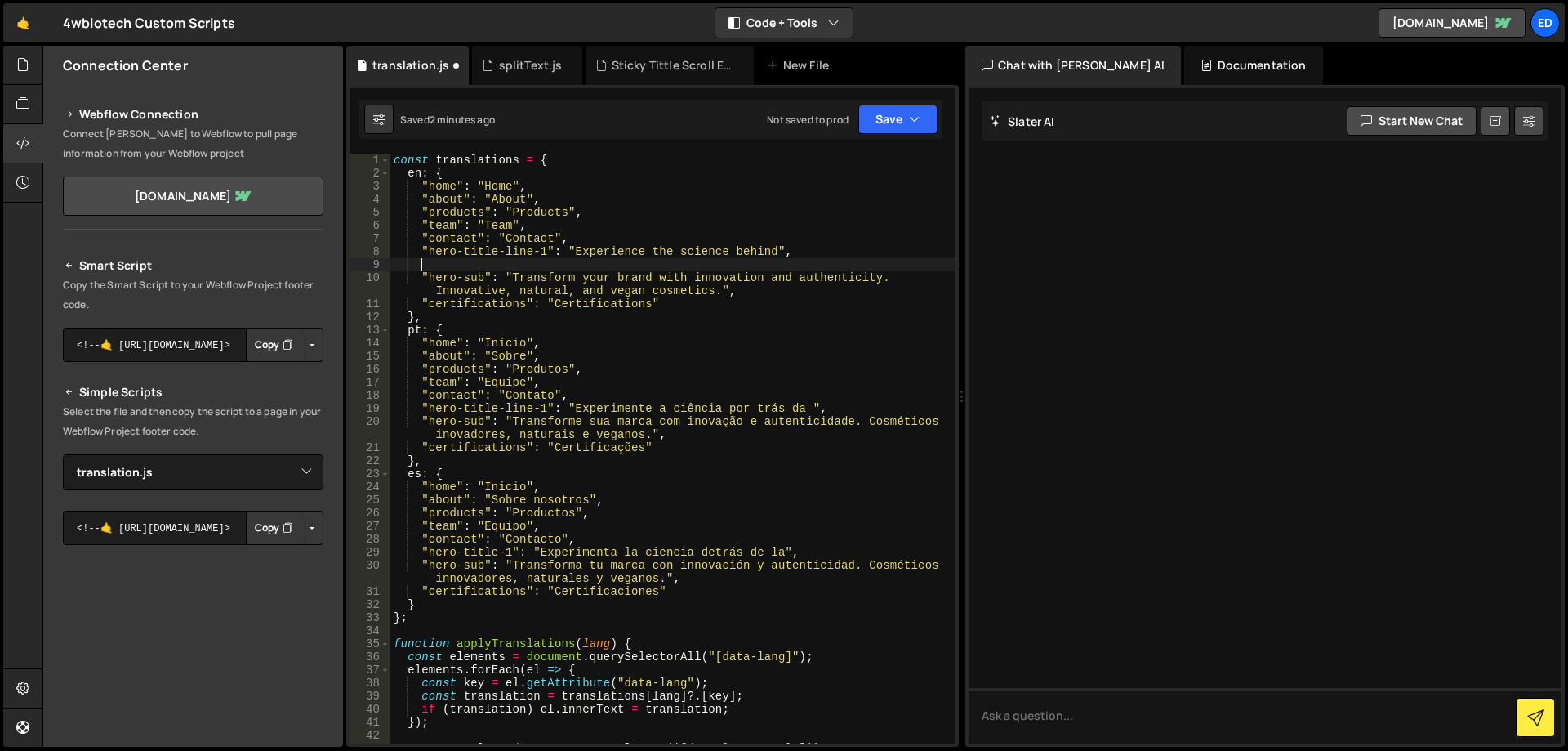
paste textarea ""hero-title-line-2": "natural beauty.""
drag, startPoint x: 743, startPoint y: 268, endPoint x: 422, endPoint y: 266, distance: 321.0
click at [422, 266] on div "const translations = { en : { "home" : "Home" , "about" : "About" , "products" …" at bounding box center [673, 468] width 565 height 629
click at [816, 409] on div "const translations = { en : { "home" : "Home" , "about" : "About" , "products" …" at bounding box center [673, 468] width 565 height 629
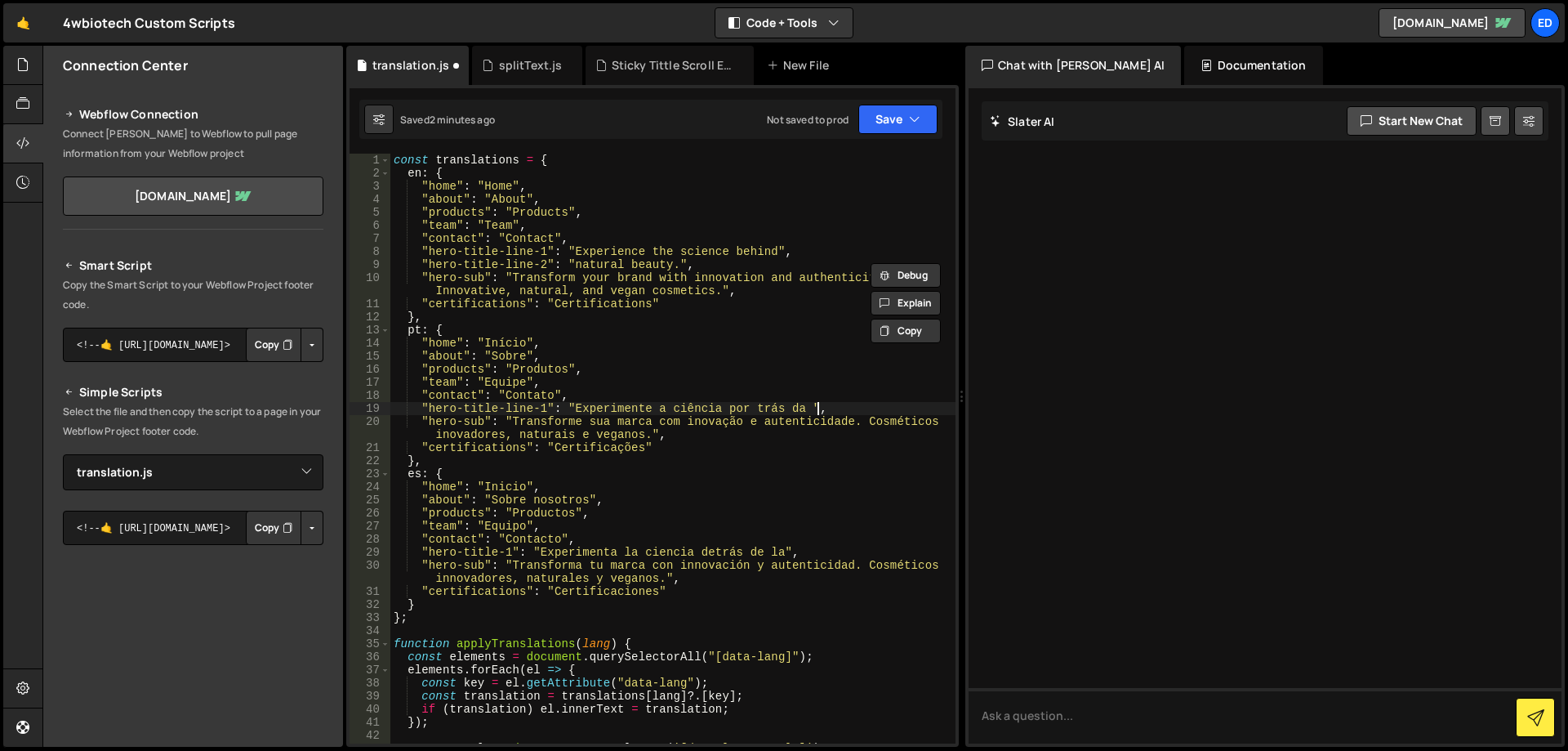
type textarea ""hero-title-line-1": "Experimente a ciência por trás da ","
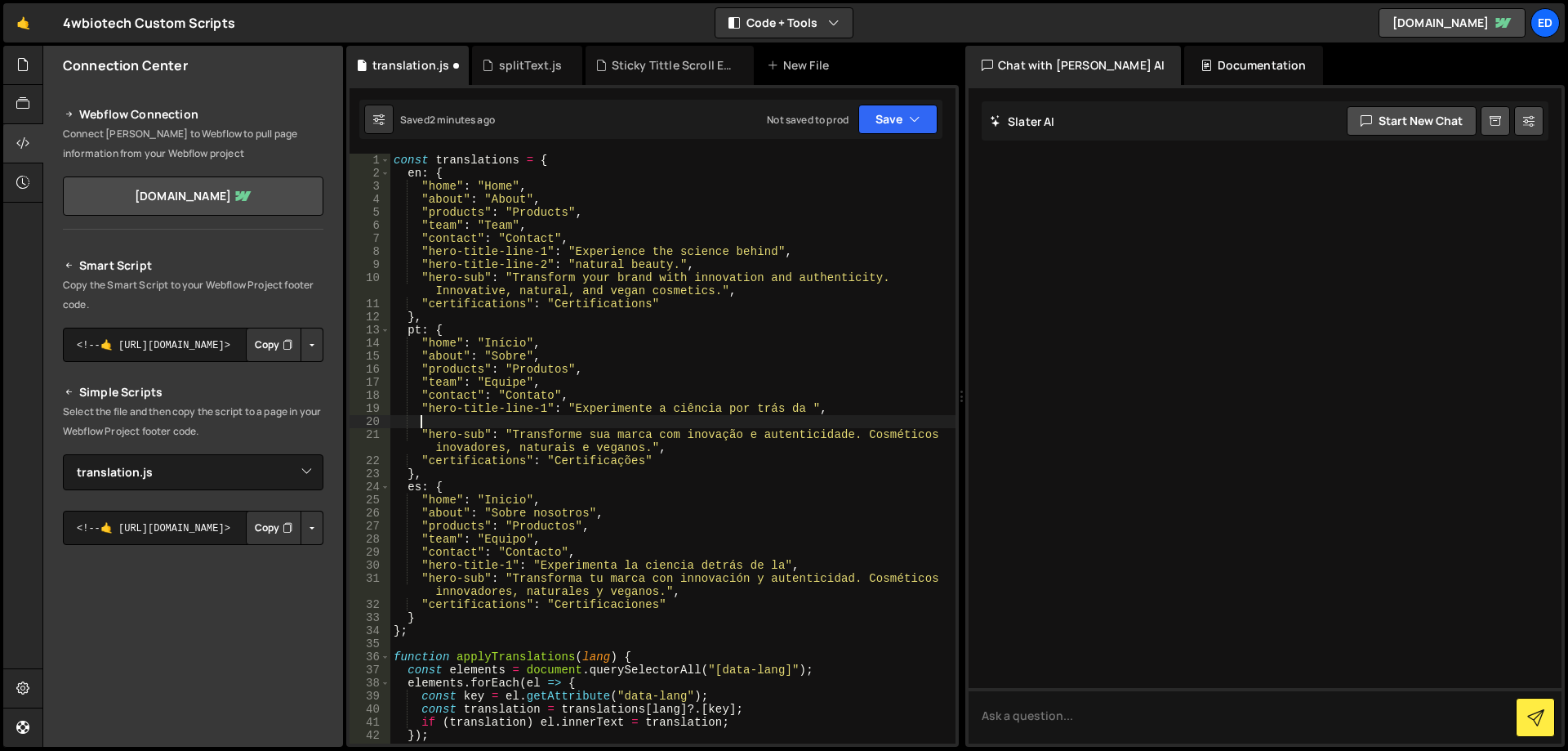
paste textarea ""hero-title-line-2": "natural beauty.","
drag, startPoint x: 670, startPoint y: 422, endPoint x: 571, endPoint y: 424, distance: 99.0
click at [571, 424] on div "const translations = { en : { "home" : "Home" , "about" : "About" , "products" …" at bounding box center [673, 461] width 565 height 616
click at [709, 416] on div "const translations = { en : { "home" : "Home" , "about" : "About" , "products" …" at bounding box center [673, 461] width 565 height 616
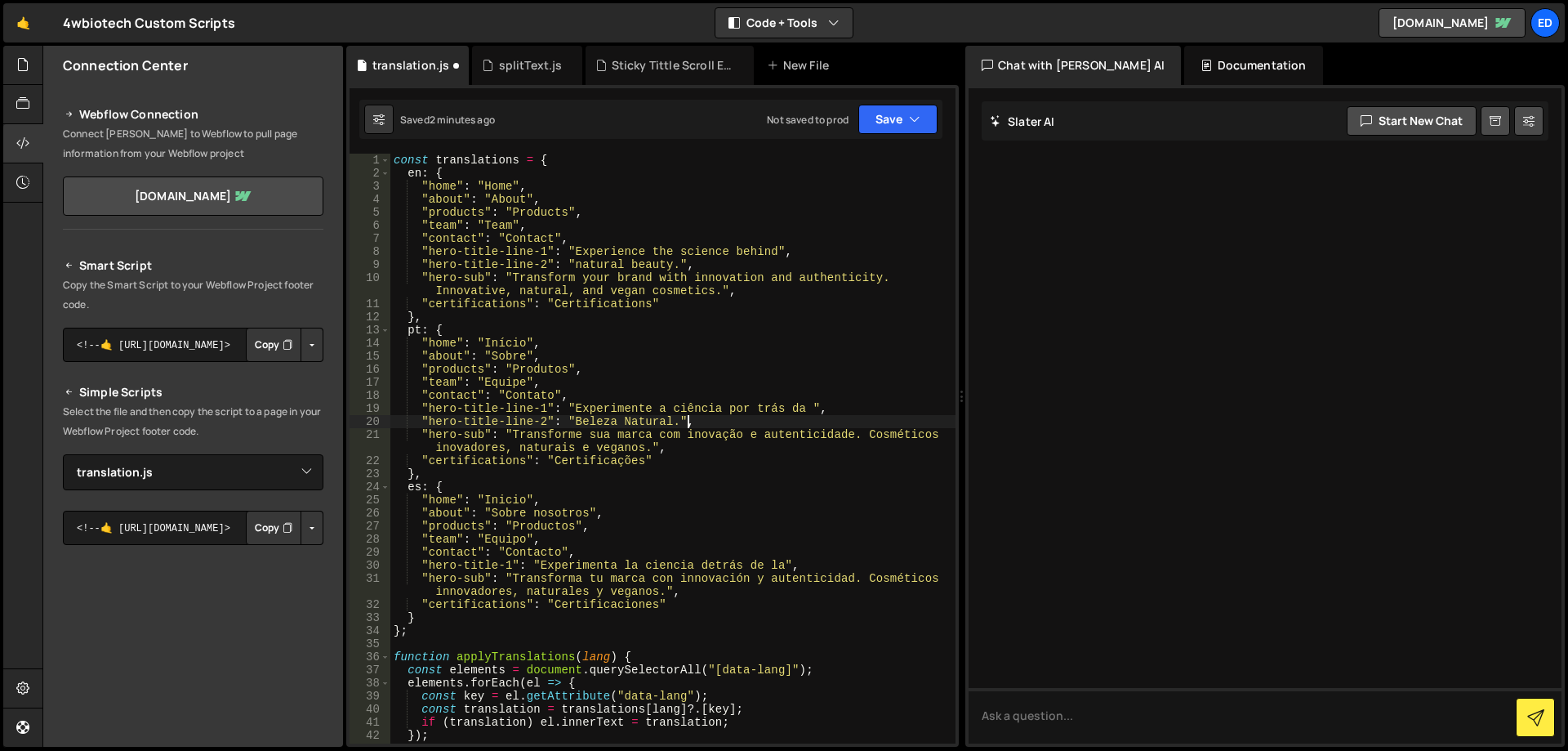
click at [804, 564] on div "const translations = { en : { "home" : "Home" , "about" : "About" , "products" …" at bounding box center [673, 461] width 565 height 616
drag, startPoint x: 679, startPoint y: 423, endPoint x: 419, endPoint y: 421, distance: 260.0
click at [419, 421] on div "const translations = { en : { "home" : "Home" , "about" : "About" , "products" …" at bounding box center [673, 461] width 565 height 616
click at [804, 565] on div "const translations = { en : { "home" : "Home" , "about" : "About" , "products" …" at bounding box center [673, 461] width 565 height 616
type textarea ""hero-title-1": "Experimenta la ciencia detrás de la","
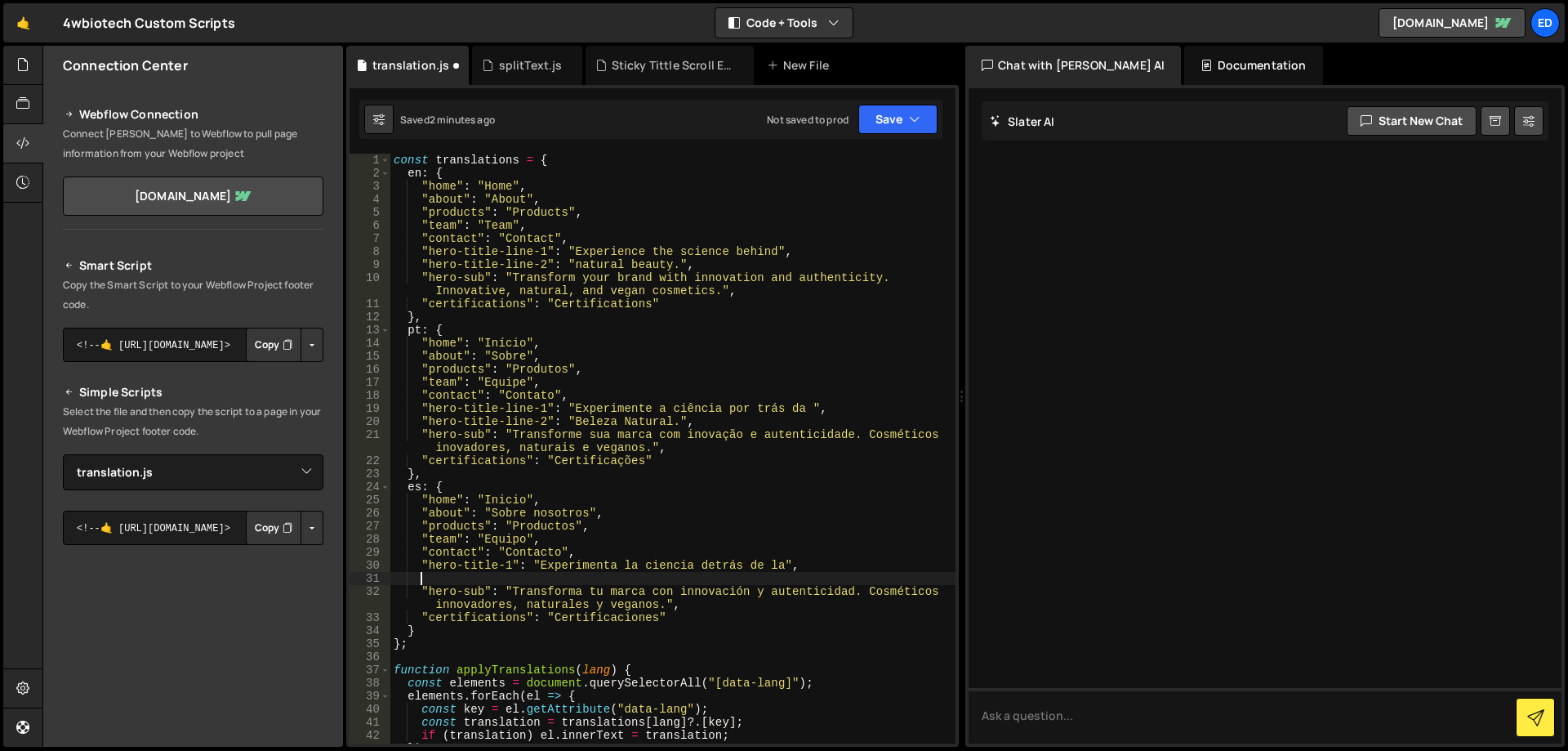
paste textarea ""hero-title-line-2": "Beleza Natural.","
drag, startPoint x: 674, startPoint y: 576, endPoint x: 571, endPoint y: 577, distance: 103.0
click at [571, 577] on div "const translations = { en : { "home" : "Home" , "about" : "About" , "products" …" at bounding box center [673, 461] width 565 height 616
paste textarea "belleza n"
click at [576, 578] on div "const translations = { en : { "home" : "Home" , "about" : "About" , "products" …" at bounding box center [673, 461] width 565 height 616
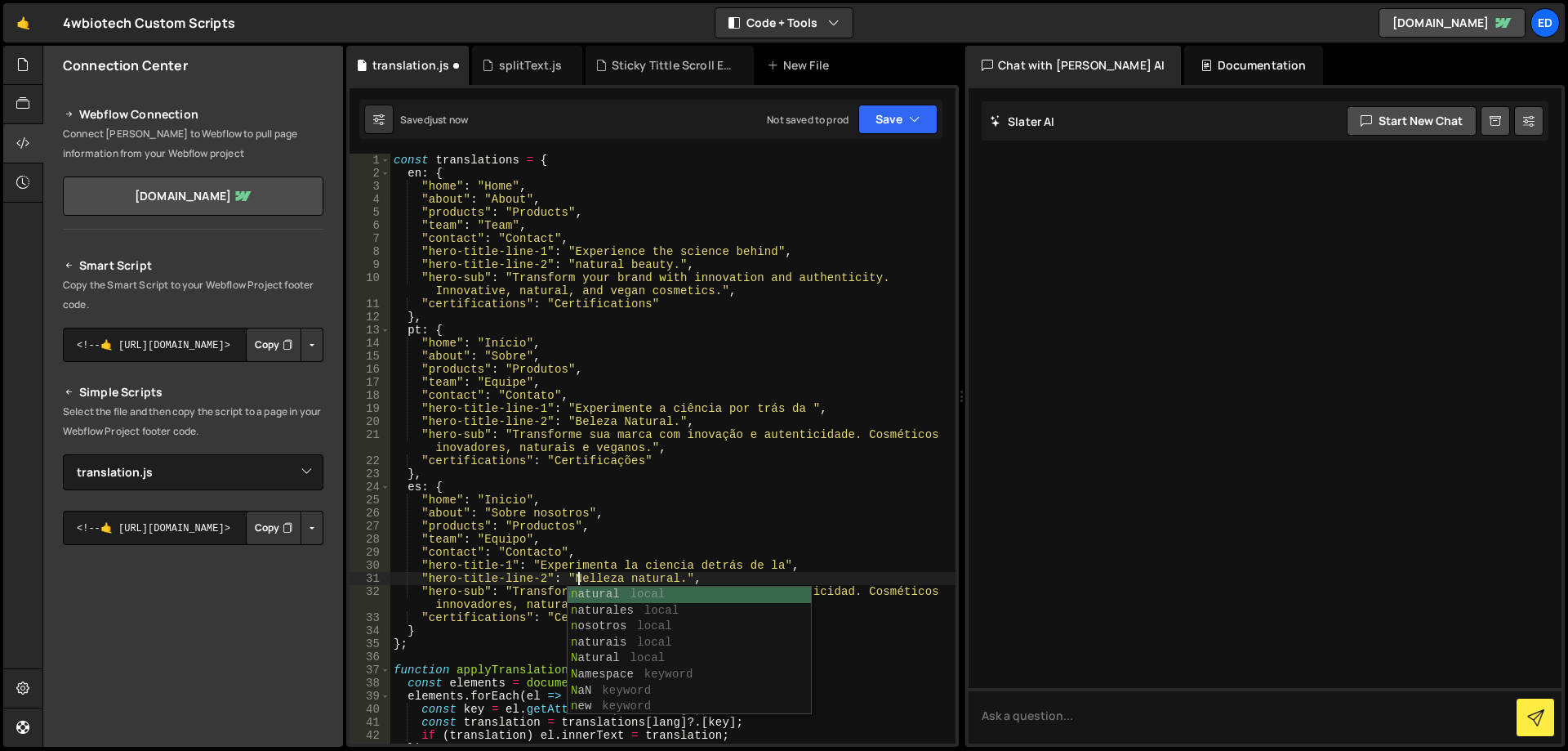
scroll to position [0, 12]
click at [632, 580] on div "const translations = { en : { "home" : "Home" , "about" : "About" , "products" …" at bounding box center [673, 461] width 565 height 616
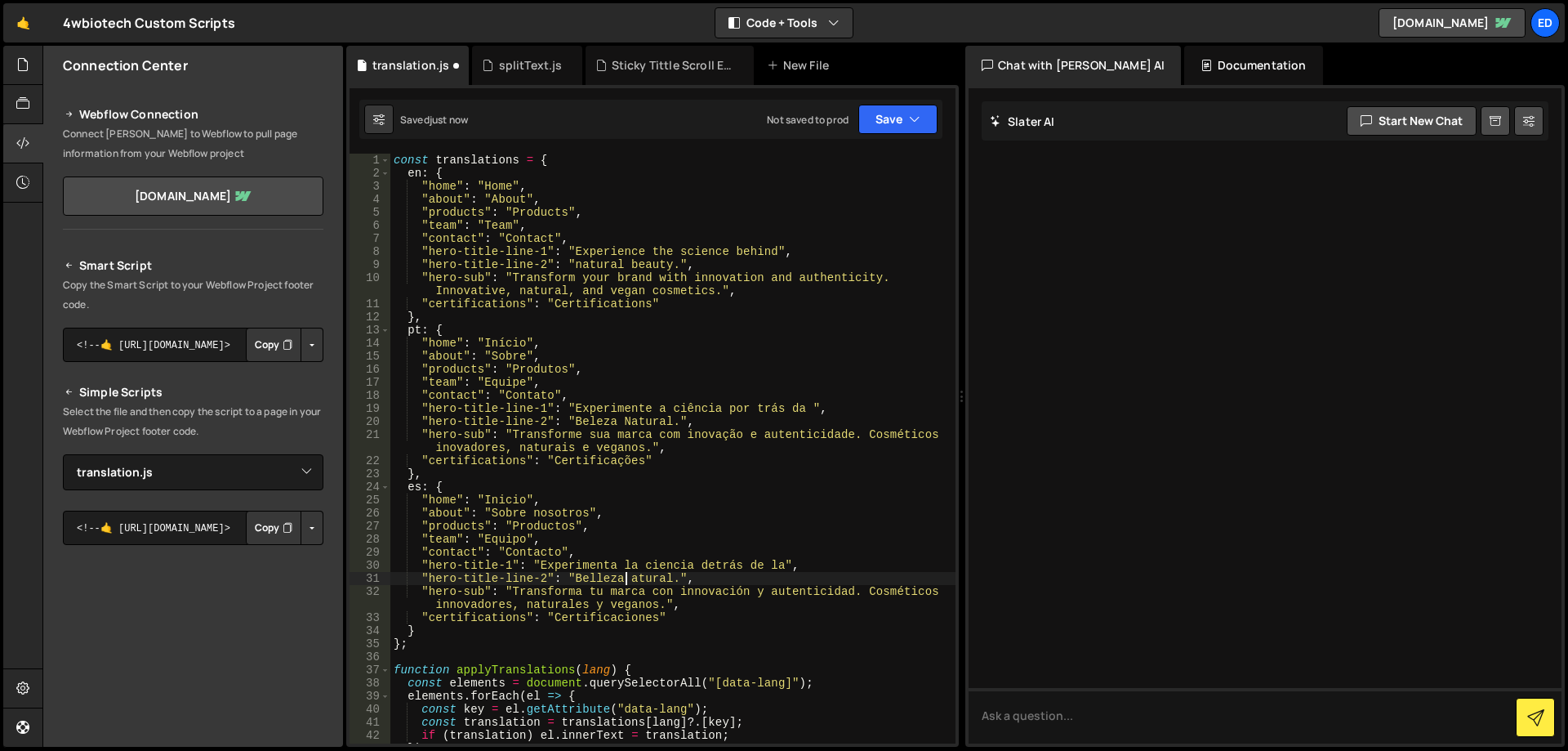
scroll to position [0, 16]
drag, startPoint x: 543, startPoint y: 255, endPoint x: 428, endPoint y: 255, distance: 115.0
click at [428, 255] on div "const translations = { en : { "home" : "Home" , "about" : "About" , "products" …" at bounding box center [673, 461] width 565 height 616
click at [510, 566] on div "const translations = { en : { "home" : "Home" , "about" : "About" , "products" …" at bounding box center [673, 461] width 565 height 616
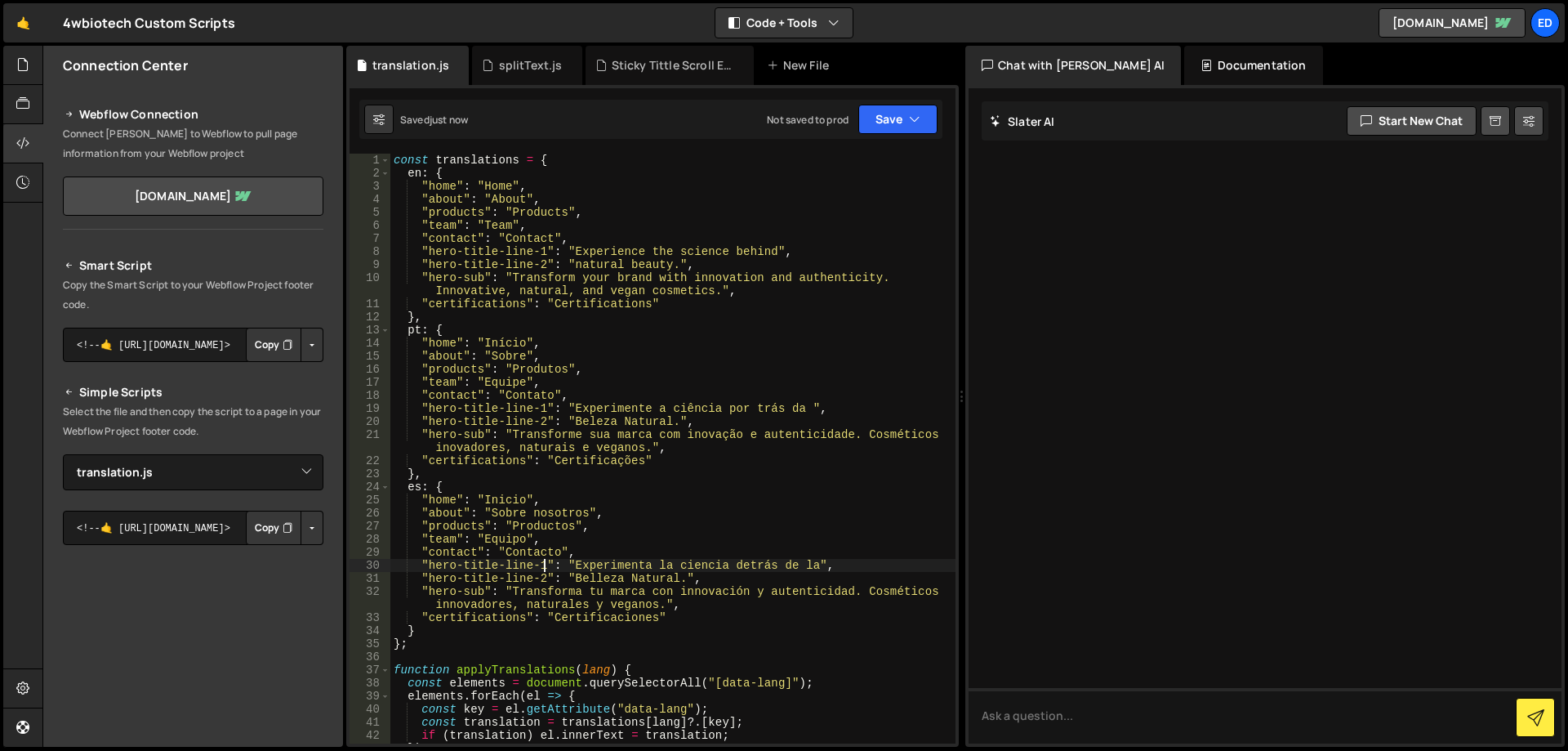
type textarea ""hero-title-line-1": "Experimenta la ciencia detrás de la","
click at [17, 33] on link "🤙" at bounding box center [24, 23] width 40 height 39
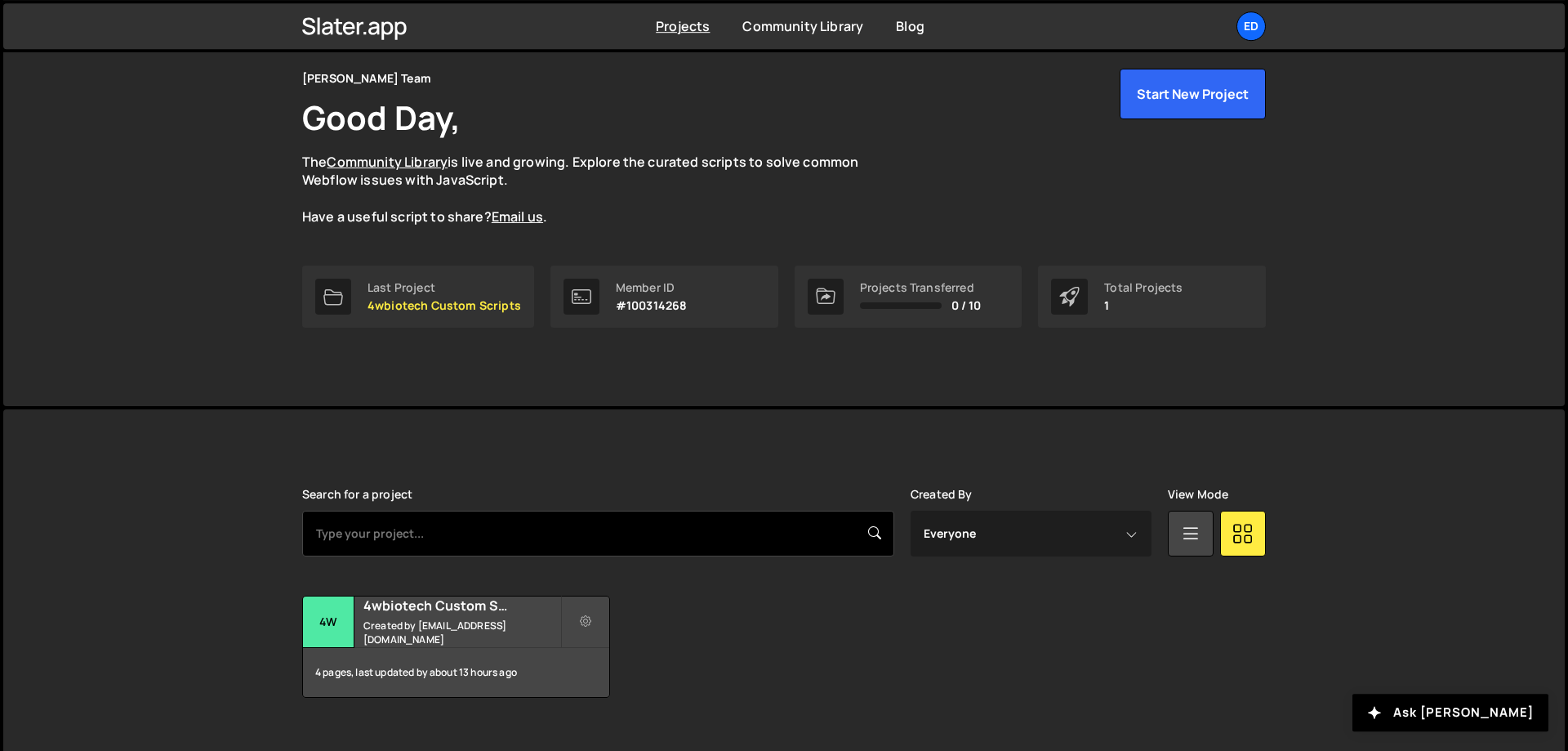
scroll to position [91, 0]
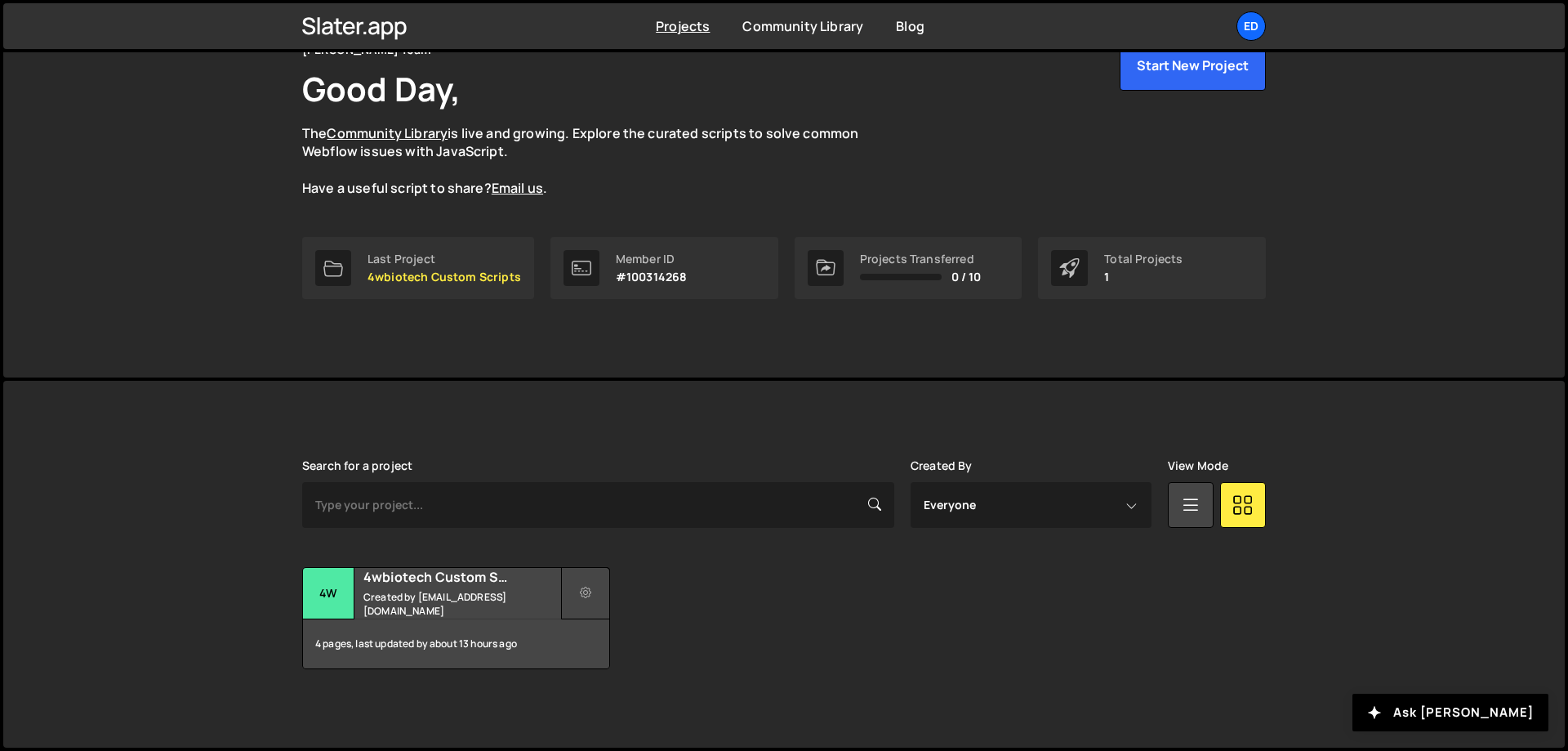
click at [585, 587] on icon at bounding box center [585, 593] width 12 height 16
click at [665, 681] on link "Delete Project" at bounding box center [659, 685] width 195 height 27
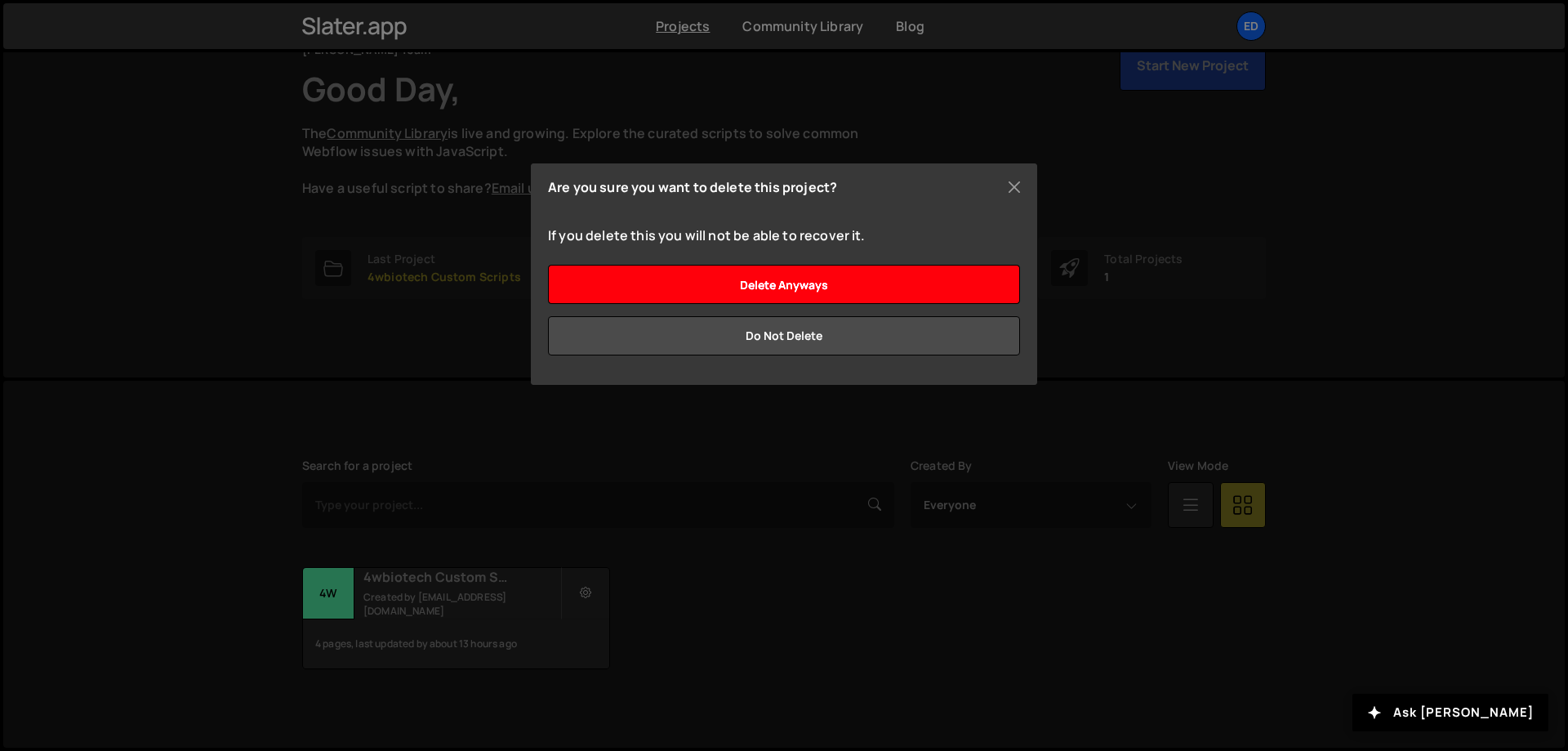
click at [888, 295] on input "Delete anyways" at bounding box center [784, 284] width 472 height 39
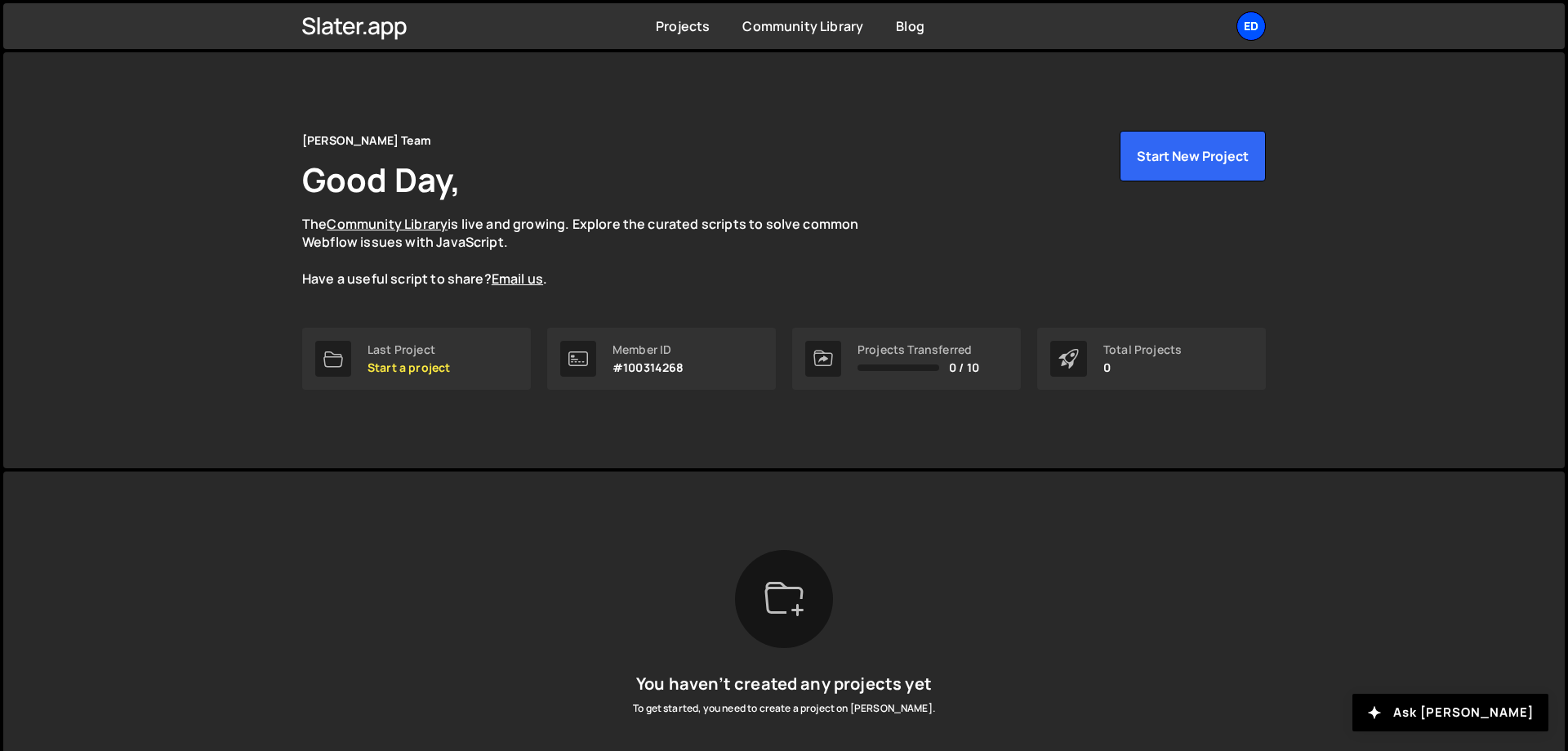
click at [1248, 39] on div "Ed" at bounding box center [1251, 27] width 29 height 29
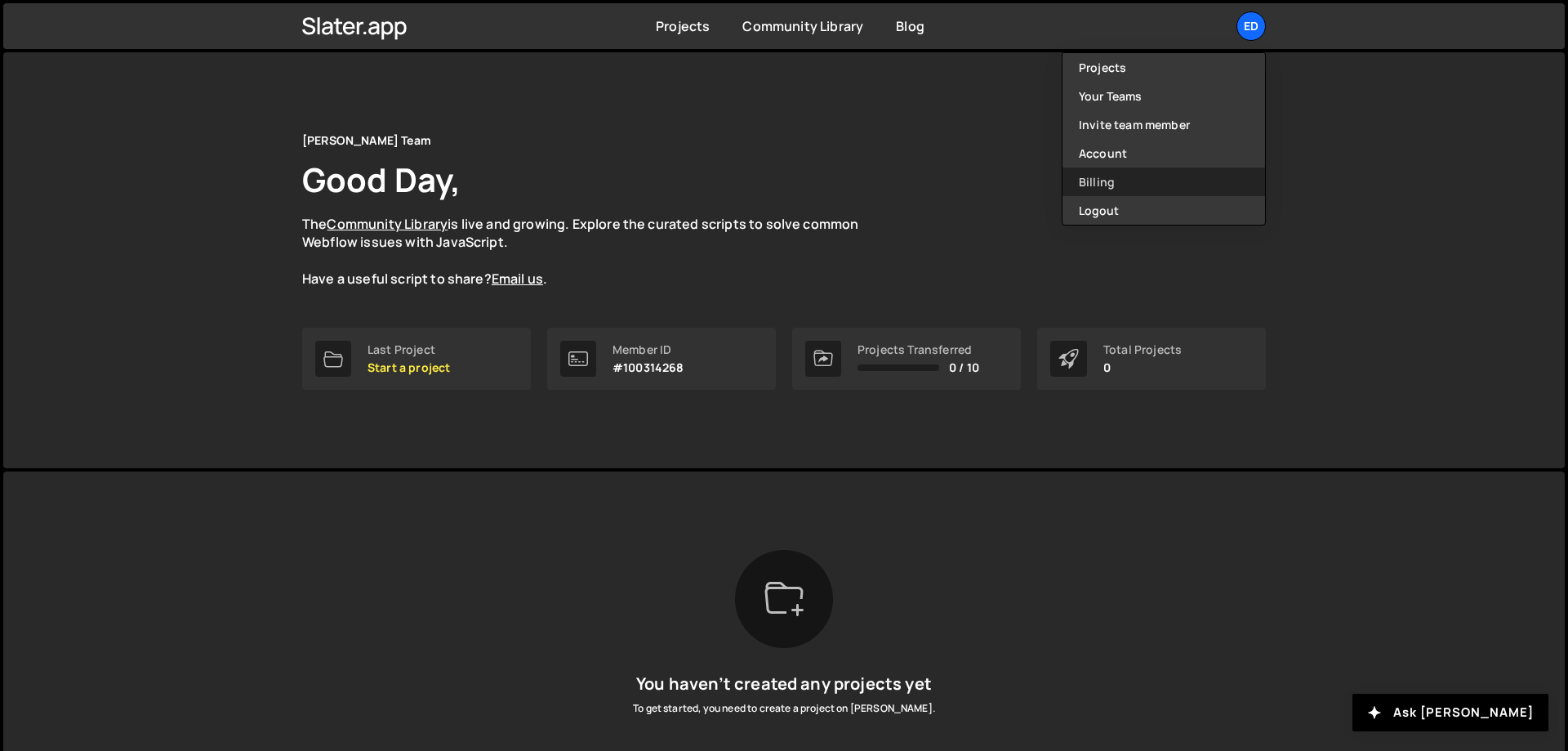
click at [1139, 186] on link "Billing" at bounding box center [1164, 181] width 202 height 28
